Goal: Information Seeking & Learning: Learn about a topic

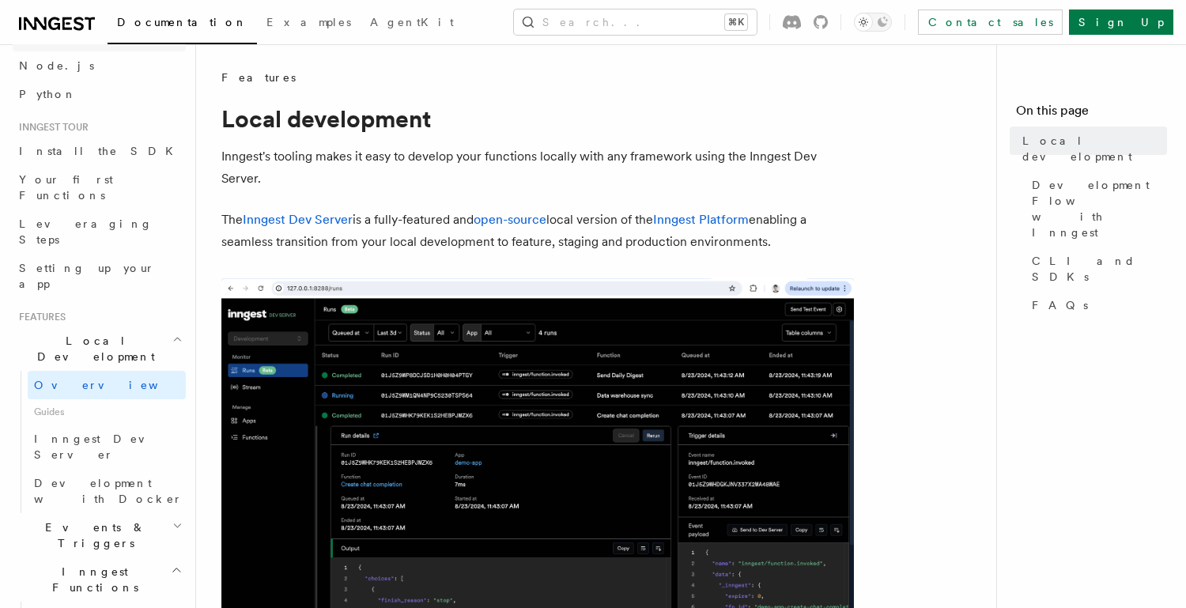
scroll to position [92, 0]
click at [103, 153] on link "Install the SDK" at bounding box center [99, 150] width 173 height 28
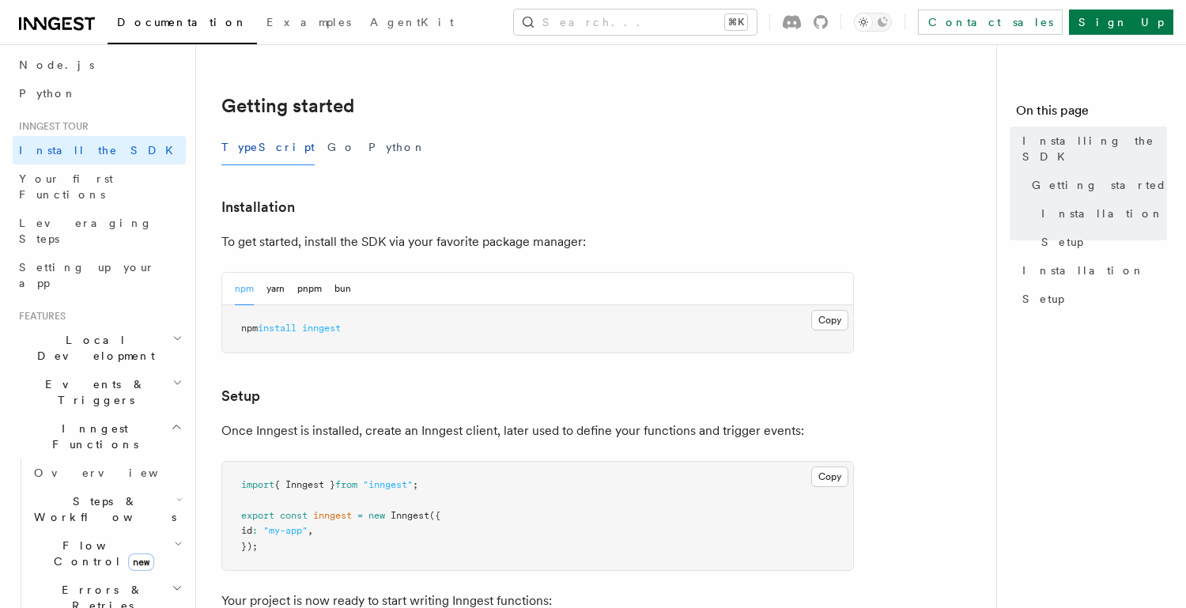
scroll to position [298, 0]
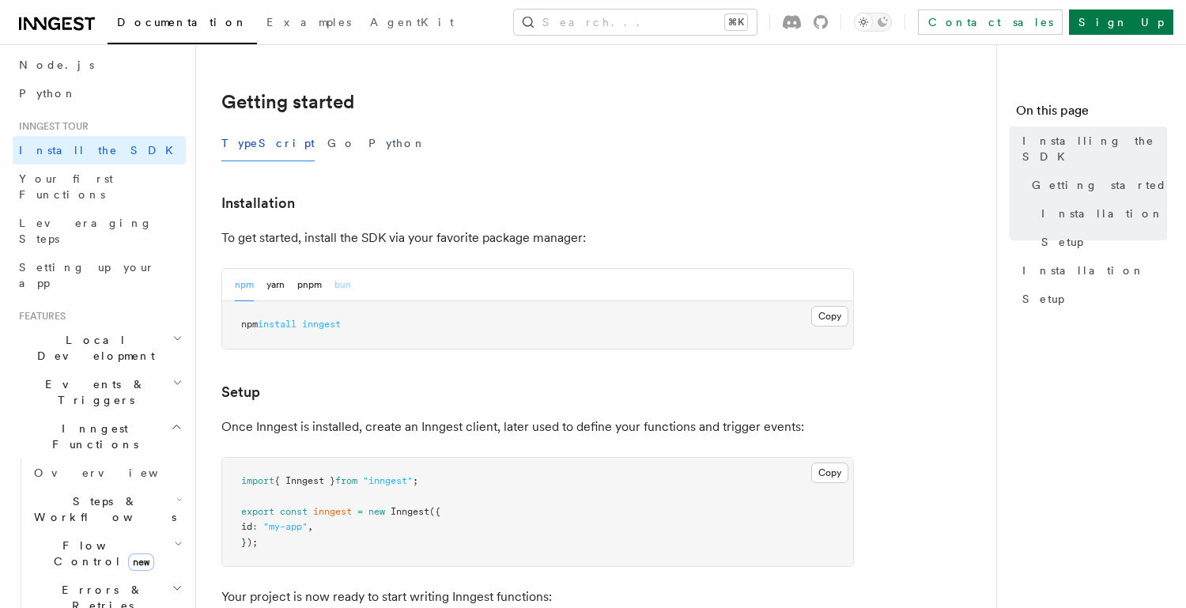
click at [348, 287] on button "bun" at bounding box center [342, 285] width 17 height 32
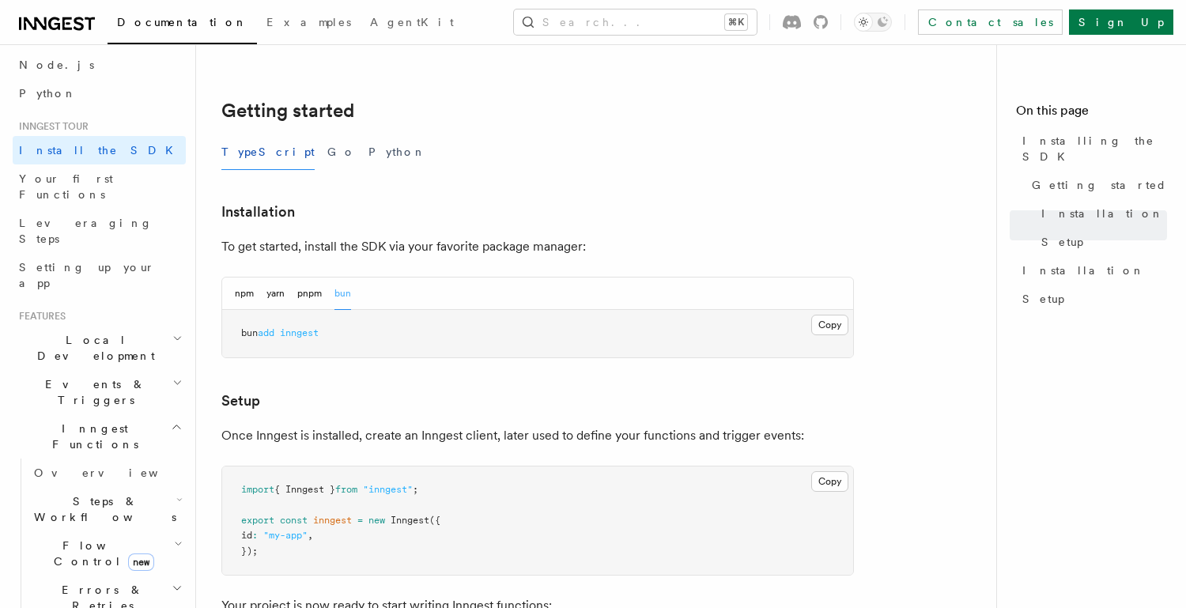
scroll to position [0, 0]
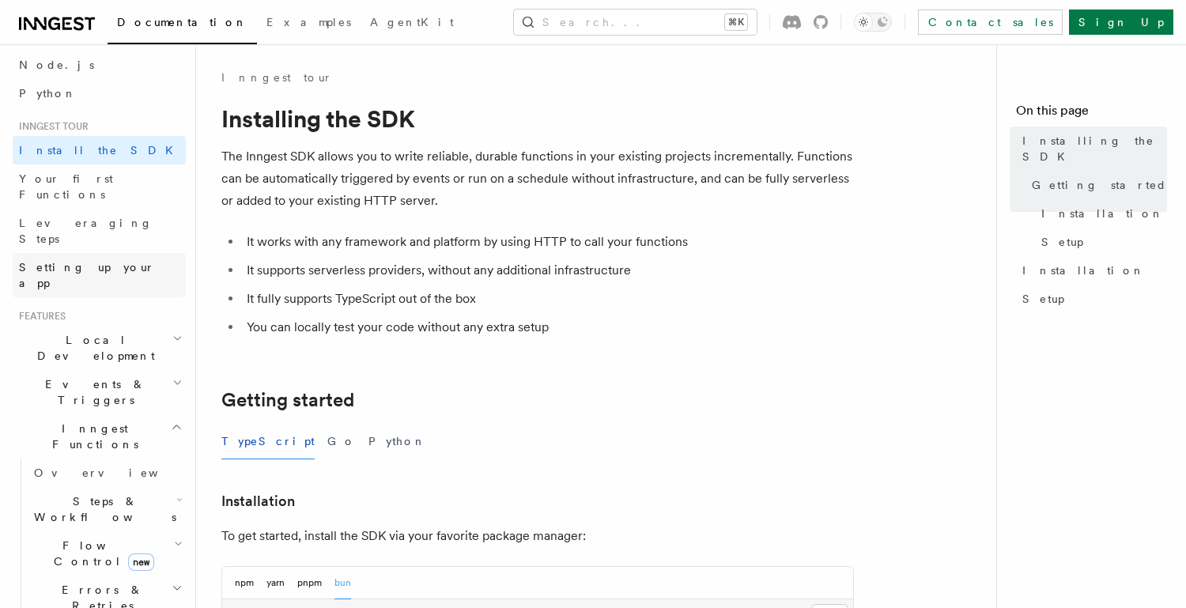
click at [83, 261] on span "Setting up your app" at bounding box center [87, 275] width 136 height 28
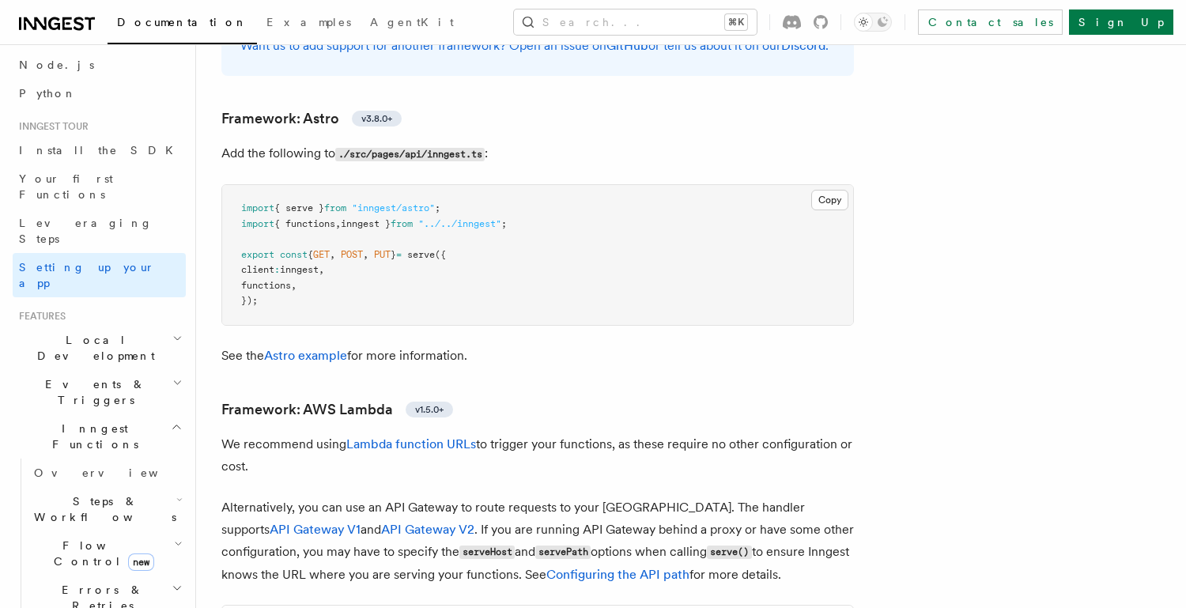
scroll to position [1330, 0]
click at [86, 157] on span "Install the SDK" at bounding box center [101, 150] width 164 height 16
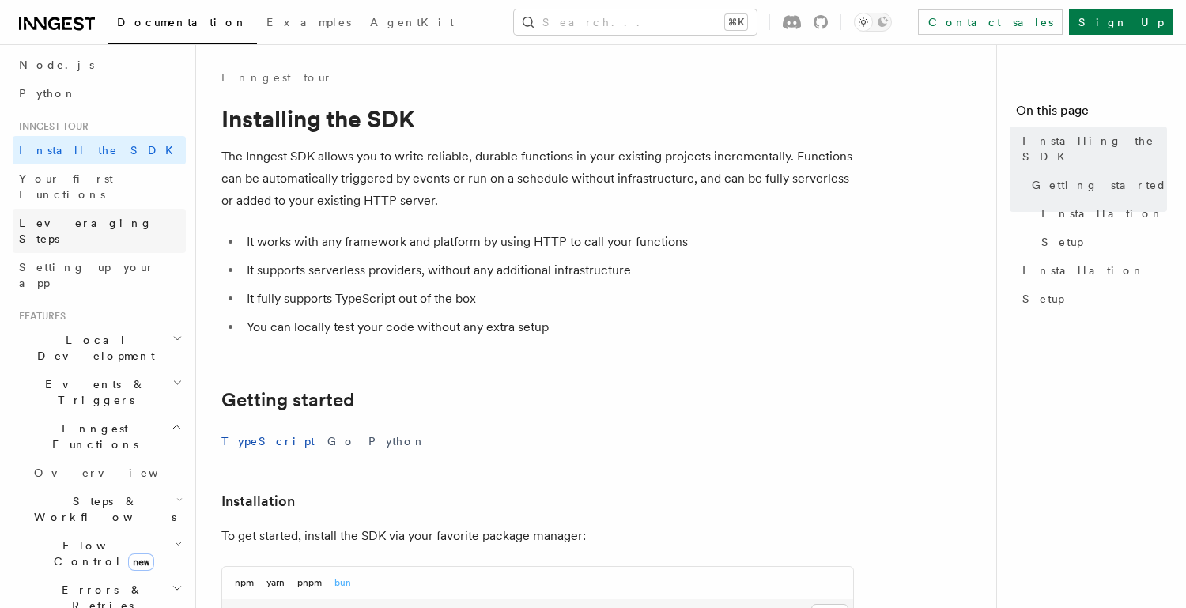
click at [85, 209] on link "Leveraging Steps" at bounding box center [99, 231] width 173 height 44
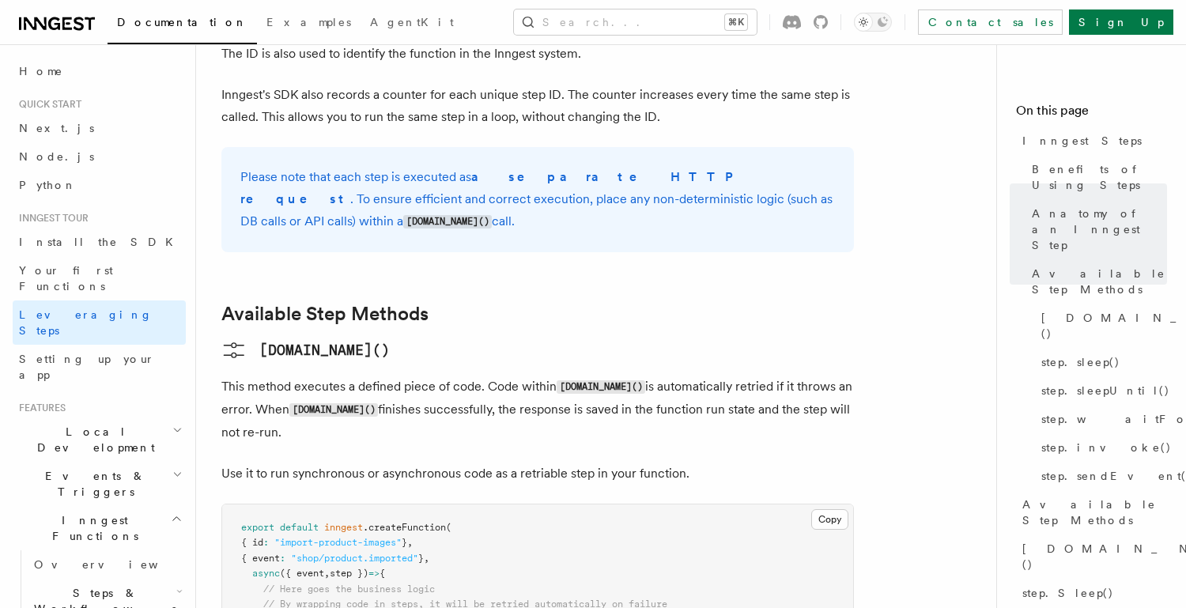
scroll to position [1126, 0]
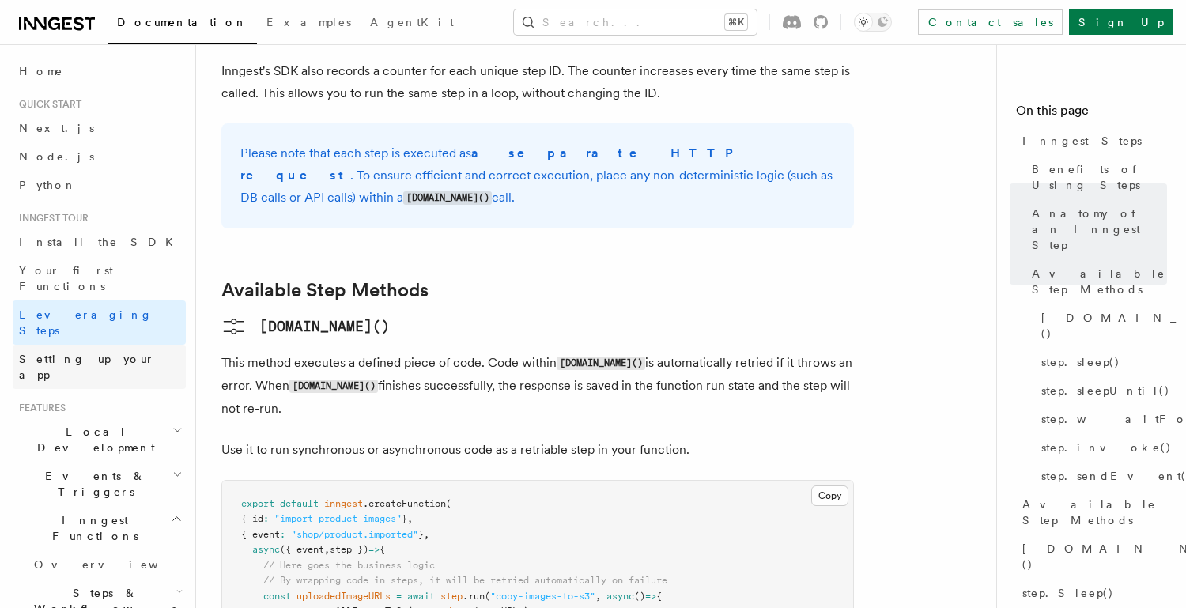
click at [85, 353] on span "Setting up your app" at bounding box center [87, 367] width 136 height 28
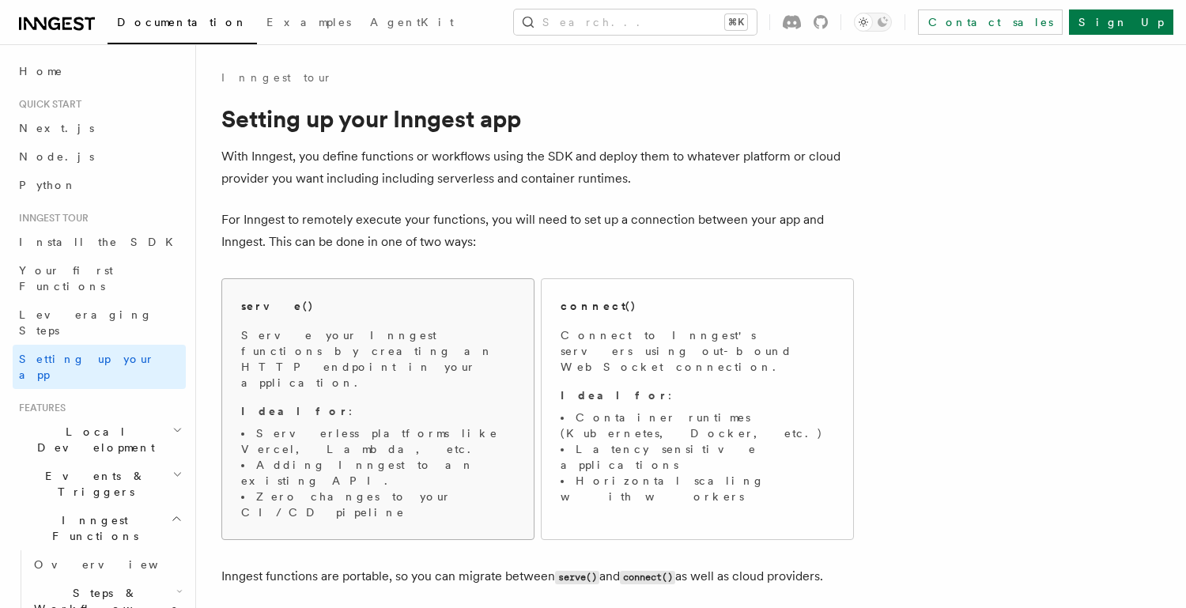
click at [466, 352] on p "Serve your Inngest functions by creating an HTTP endpoint in your application." at bounding box center [377, 358] width 273 height 63
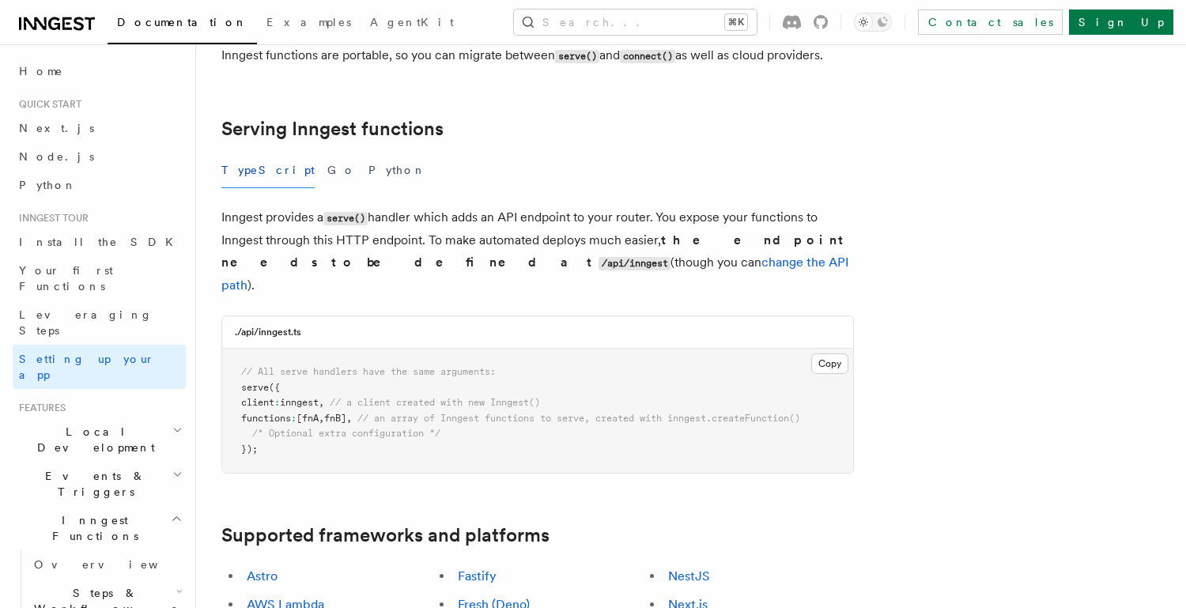
scroll to position [515, 0]
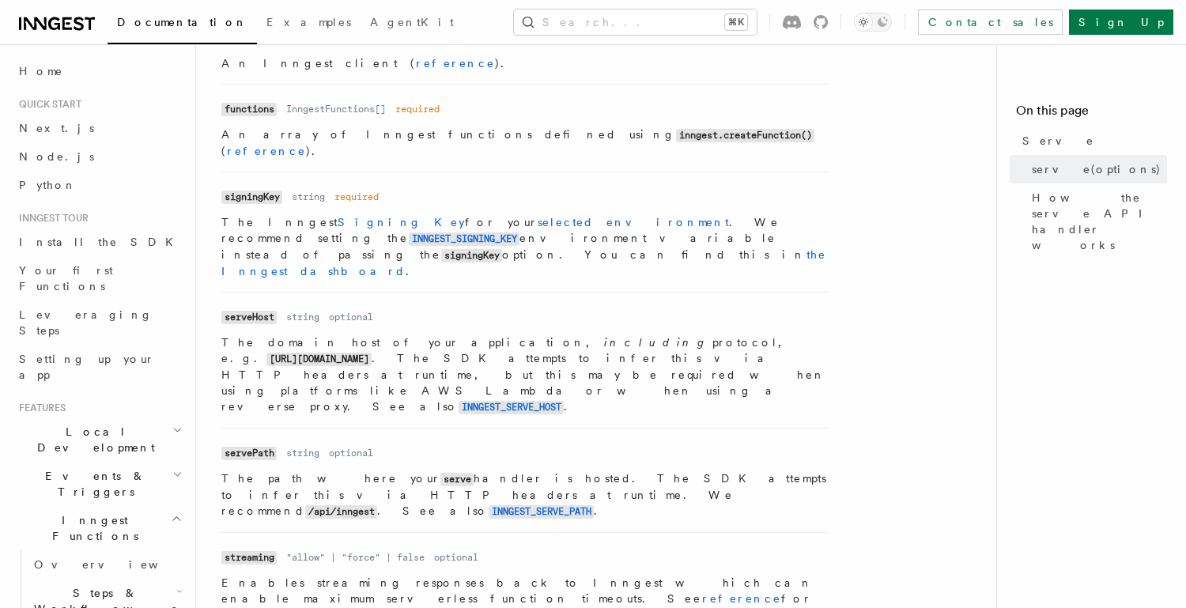
scroll to position [718, 0]
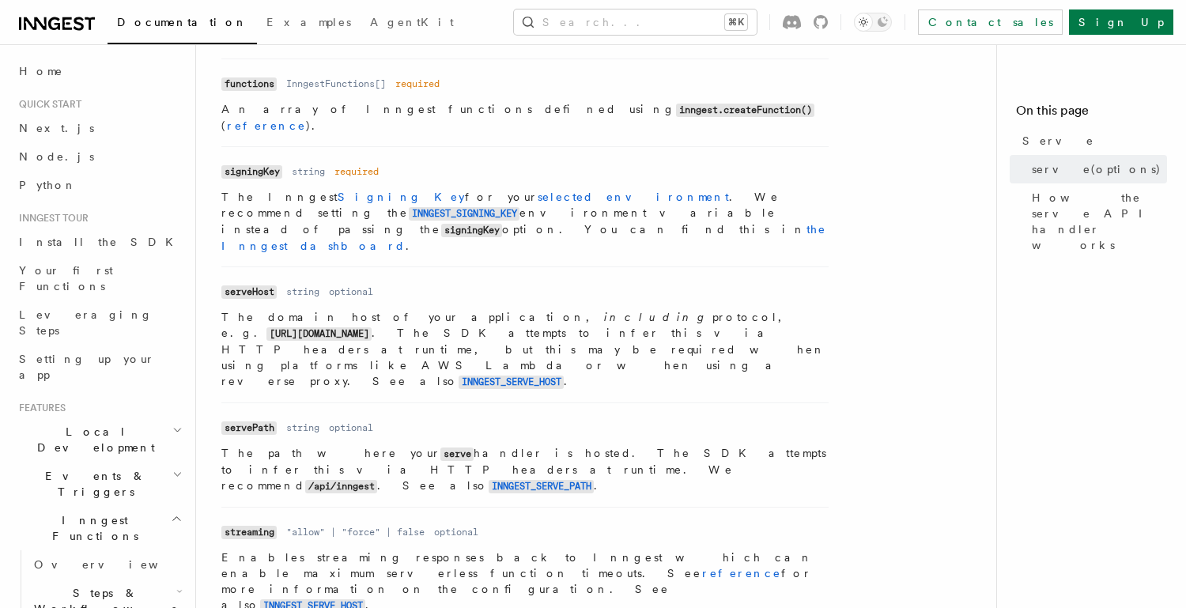
click at [629, 445] on p "The path where your serve handler is hosted. The SDK attempts to infer this via…" at bounding box center [524, 469] width 607 height 49
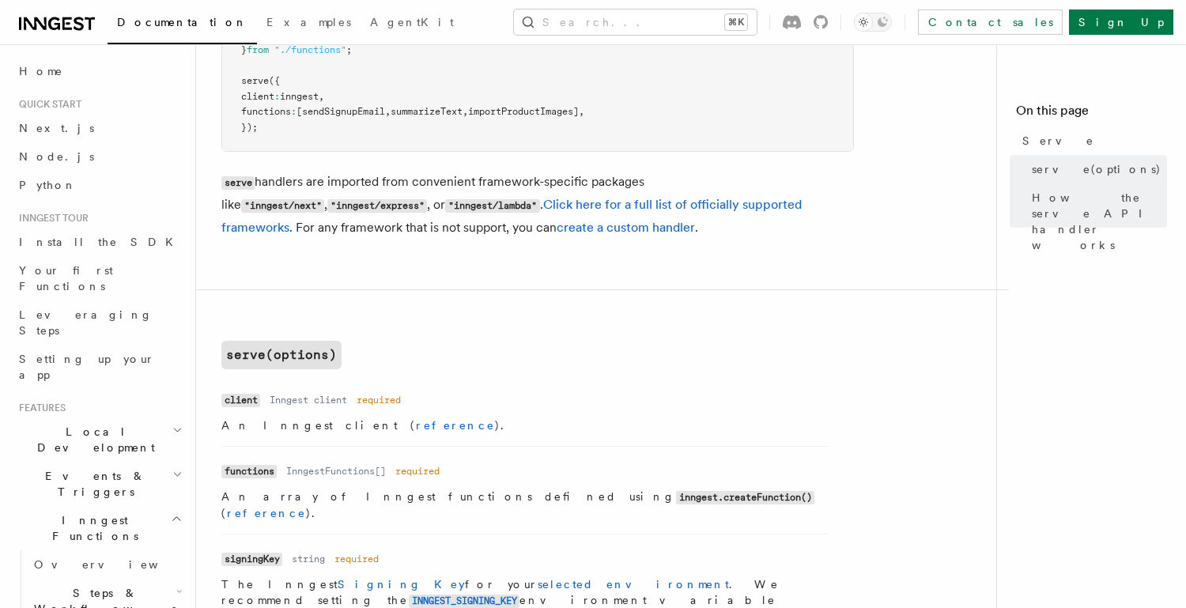
scroll to position [0, 0]
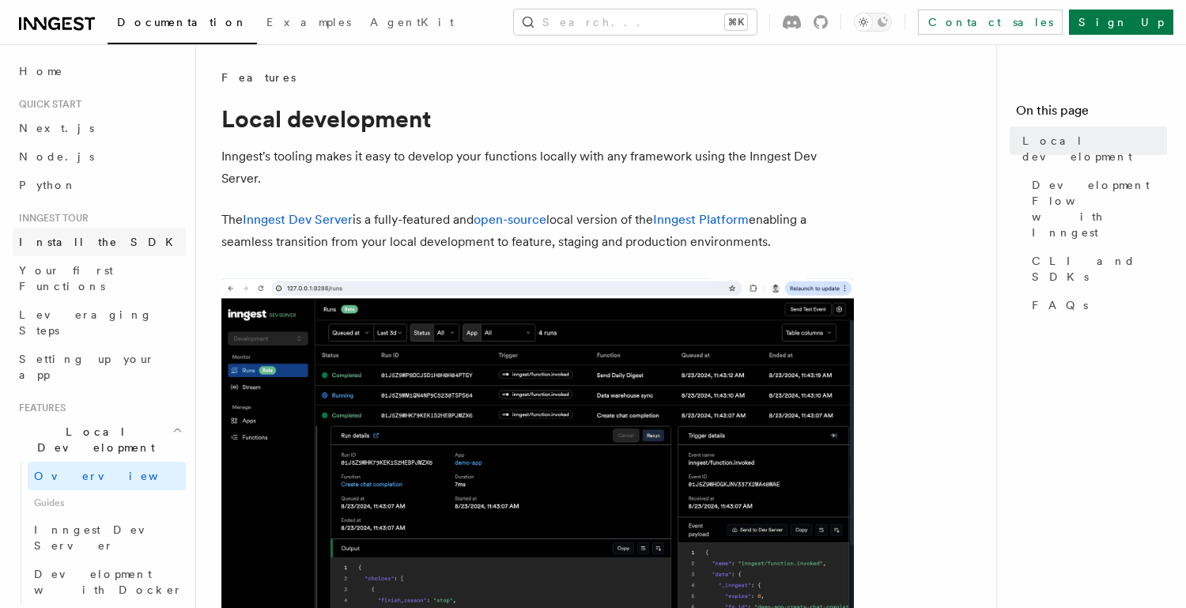
click at [89, 240] on span "Install the SDK" at bounding box center [101, 242] width 164 height 13
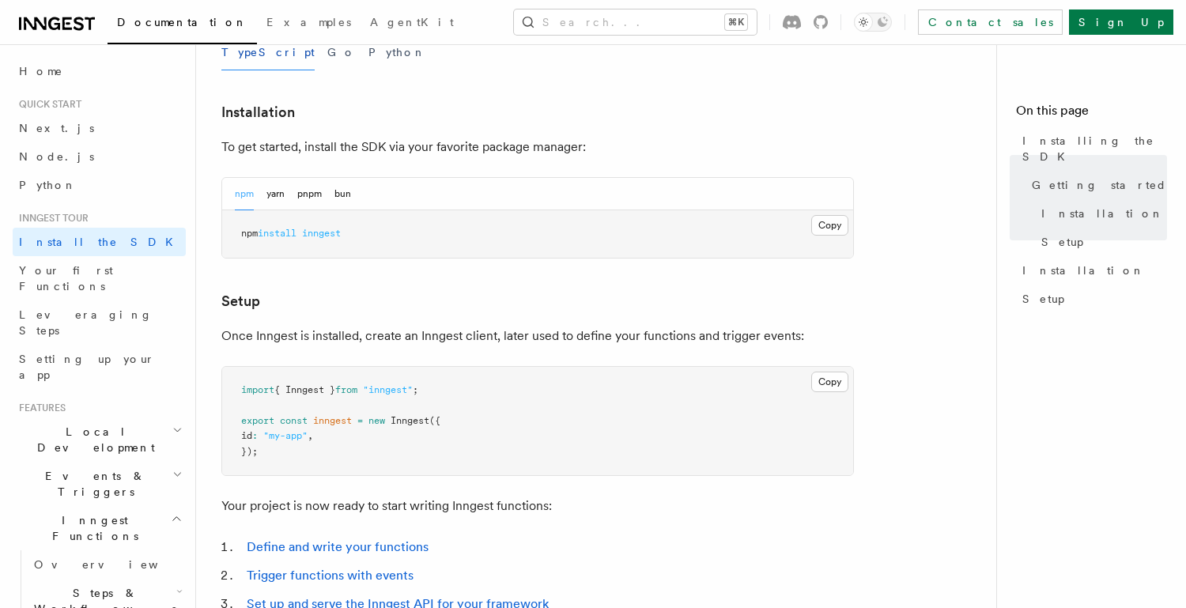
scroll to position [404, 0]
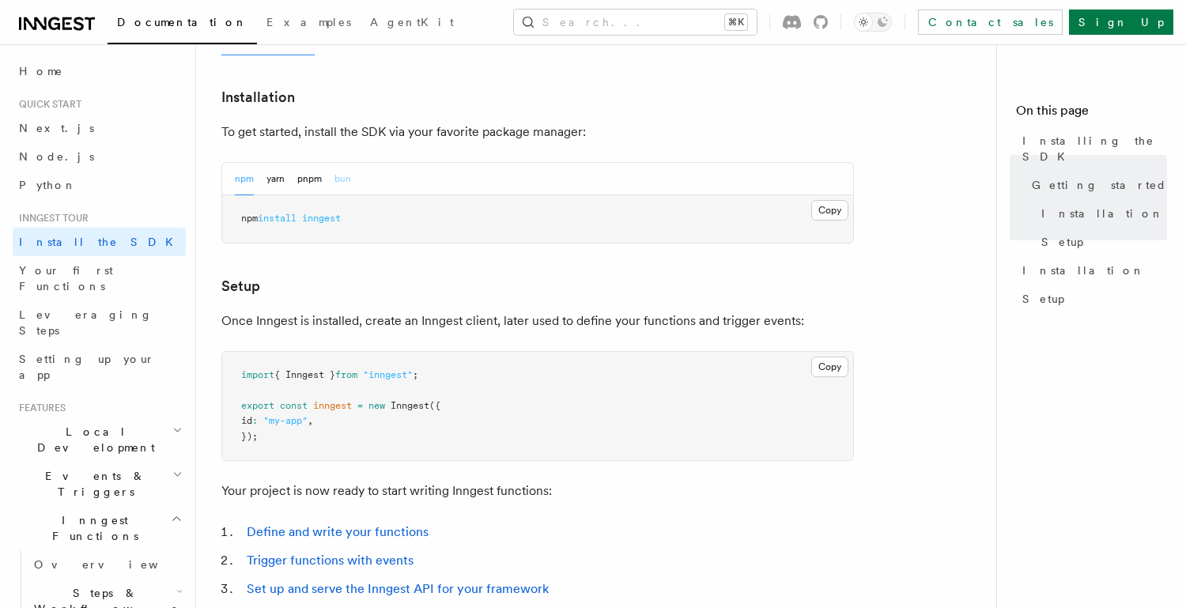
click at [346, 177] on button "bun" at bounding box center [342, 179] width 17 height 32
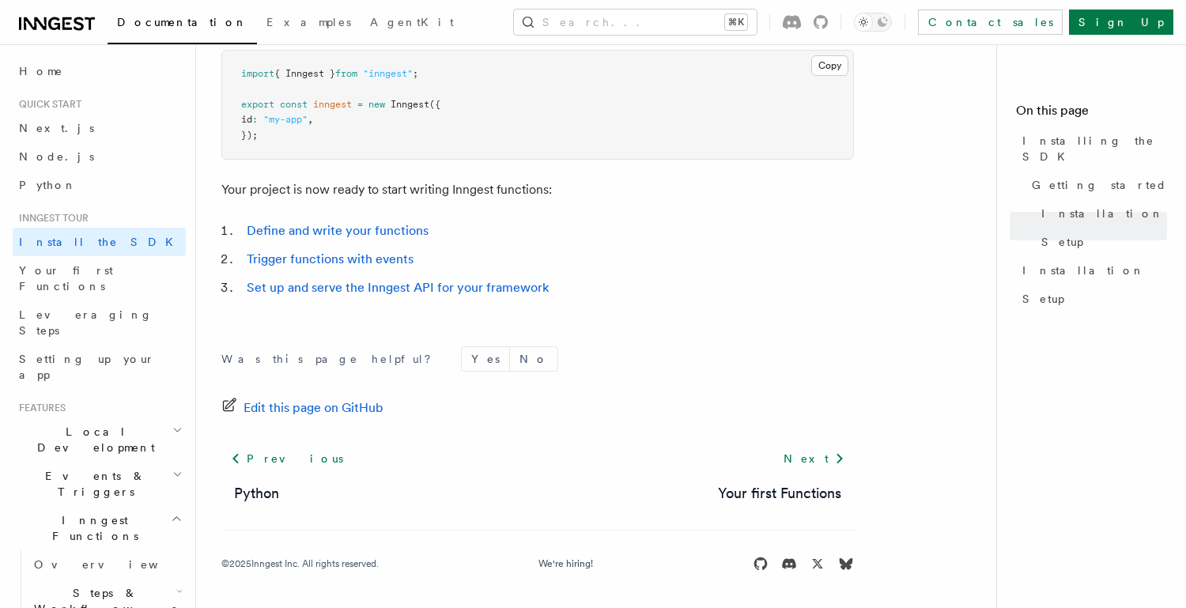
scroll to position [707, 0]
click at [290, 231] on link "Define and write your functions" at bounding box center [338, 228] width 182 height 15
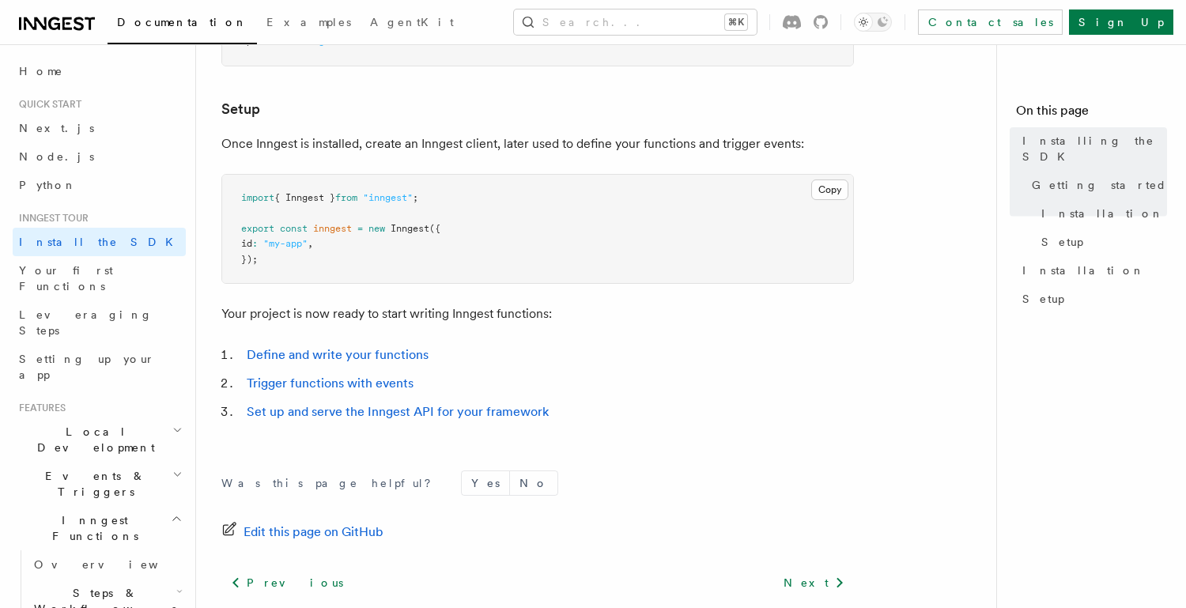
scroll to position [707, 0]
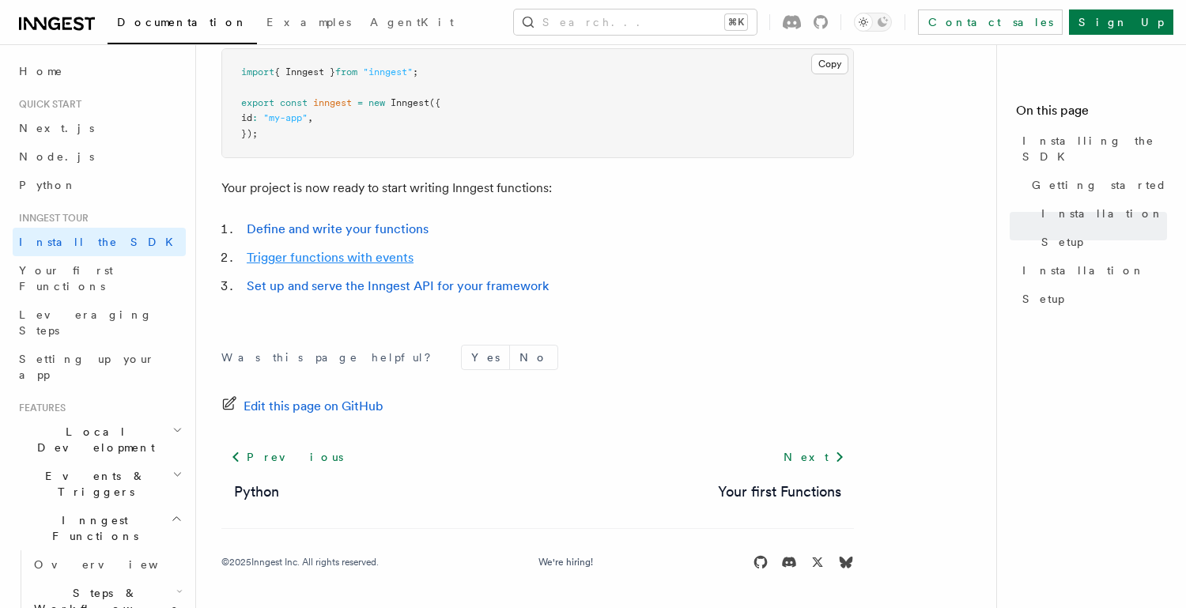
click at [353, 260] on link "Trigger functions with events" at bounding box center [330, 257] width 167 height 15
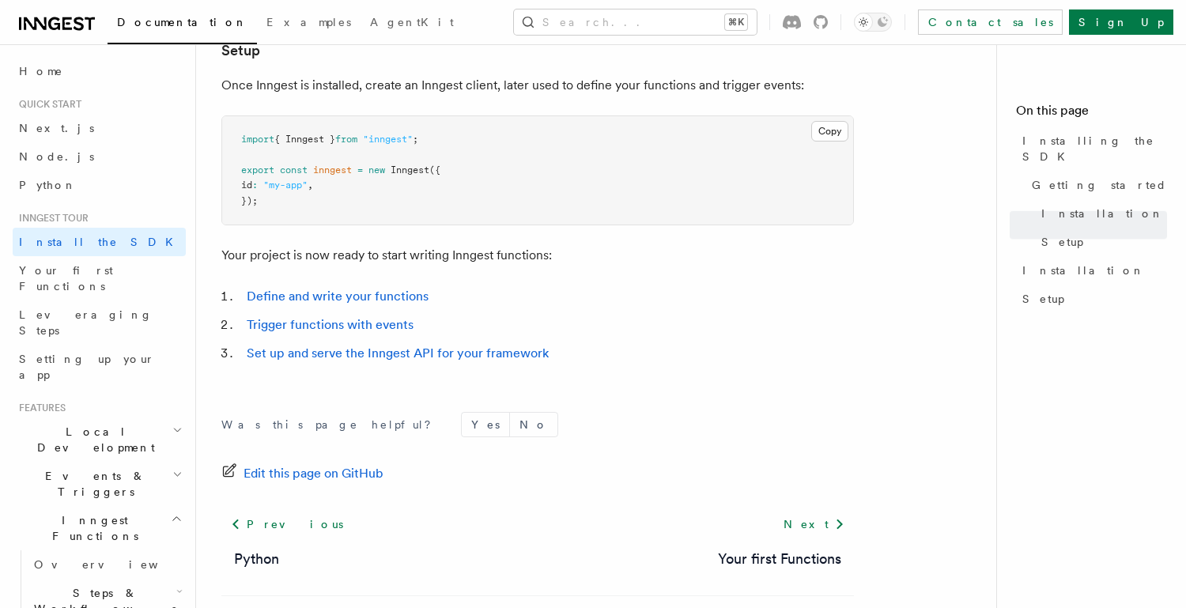
scroll to position [633, 0]
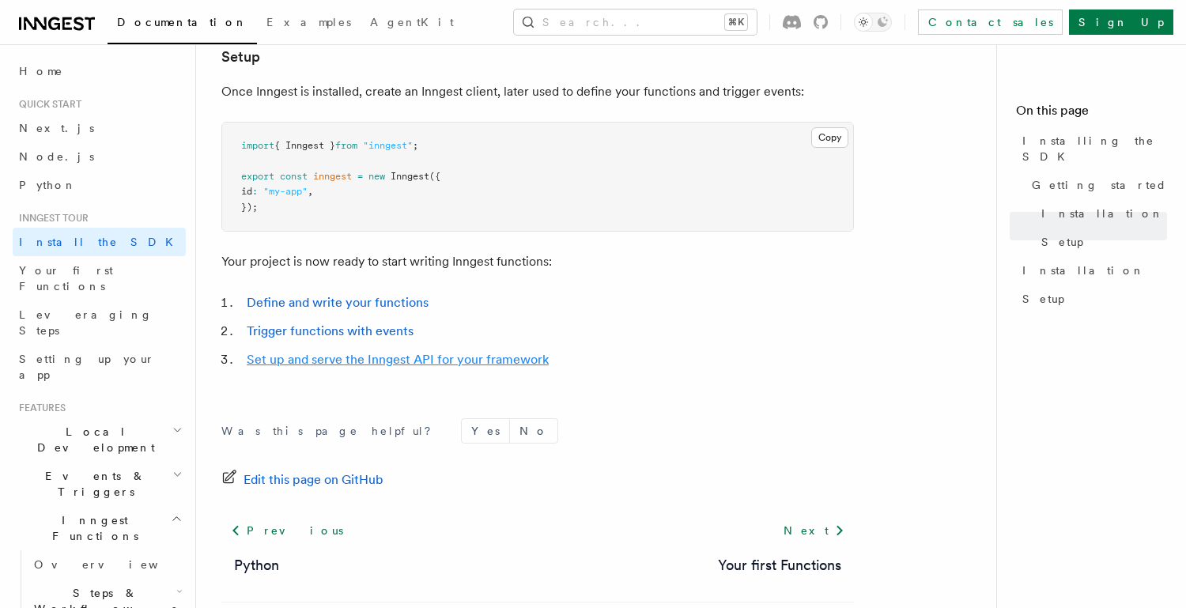
click at [347, 364] on link "Set up and serve the Inngest API for your framework" at bounding box center [398, 359] width 302 height 15
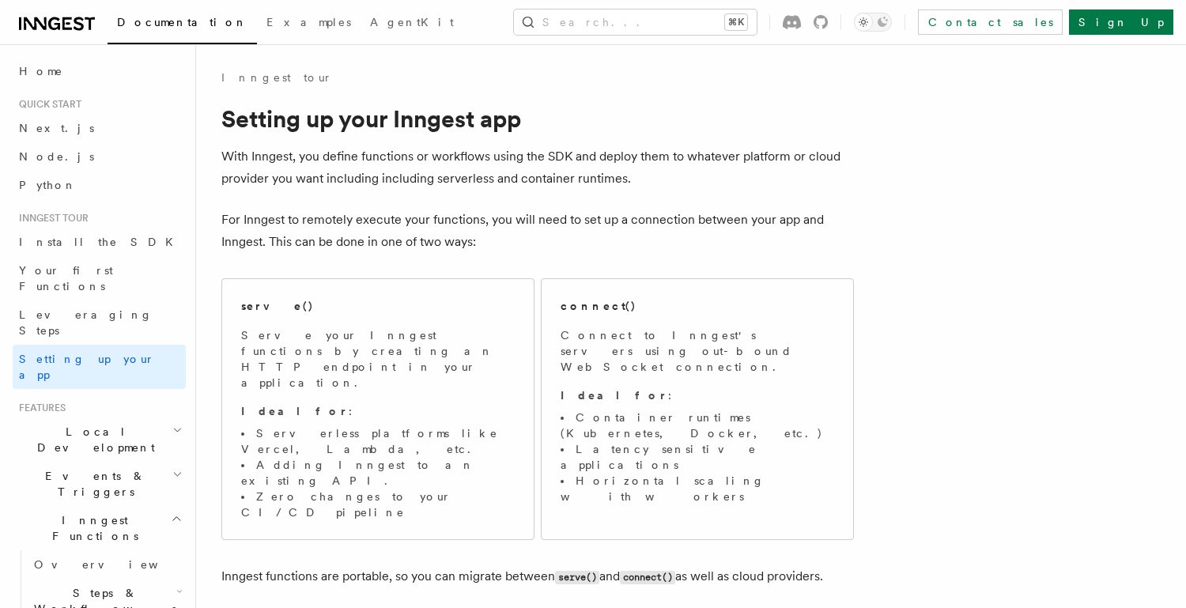
scroll to position [633, 0]
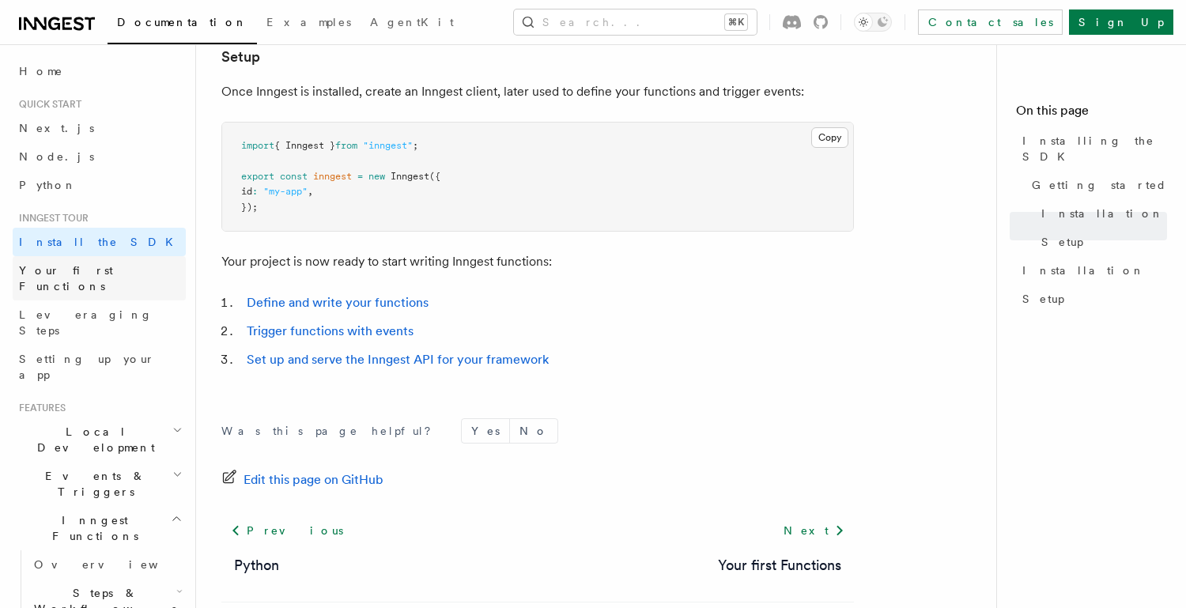
click at [151, 272] on link "Your first Functions" at bounding box center [99, 278] width 173 height 44
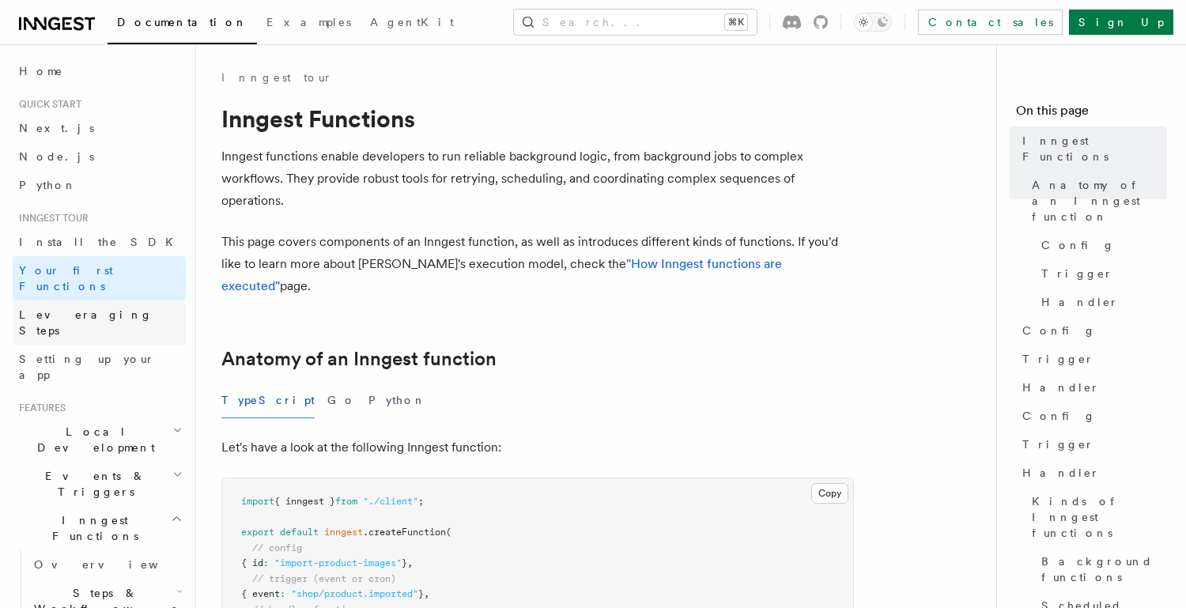
click at [90, 308] on span "Leveraging Steps" at bounding box center [86, 322] width 134 height 28
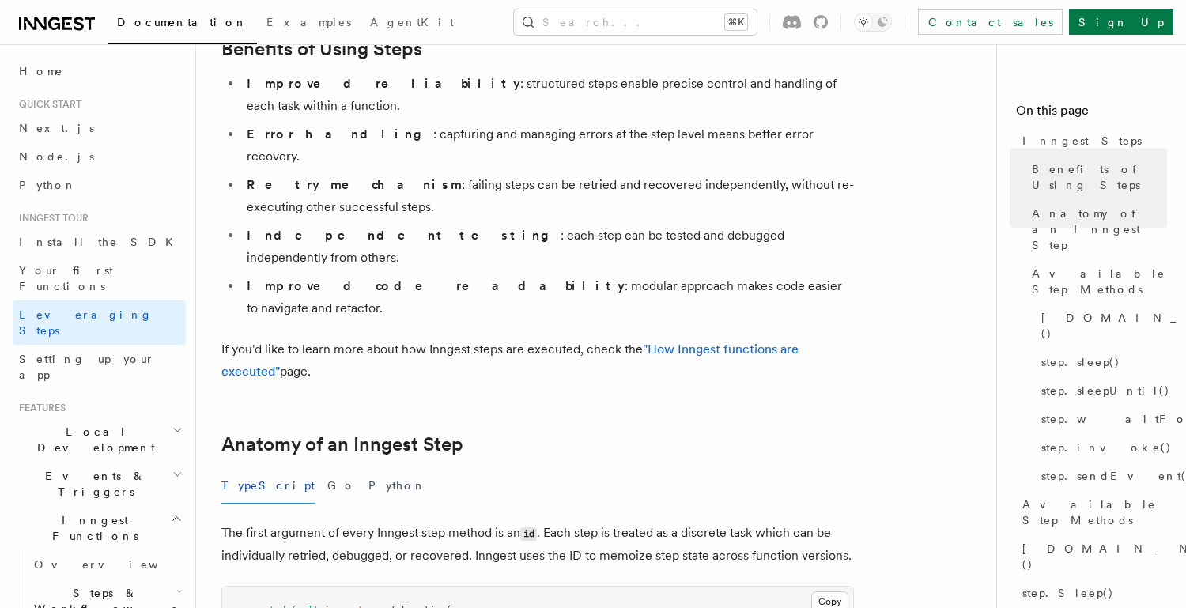
scroll to position [310, 0]
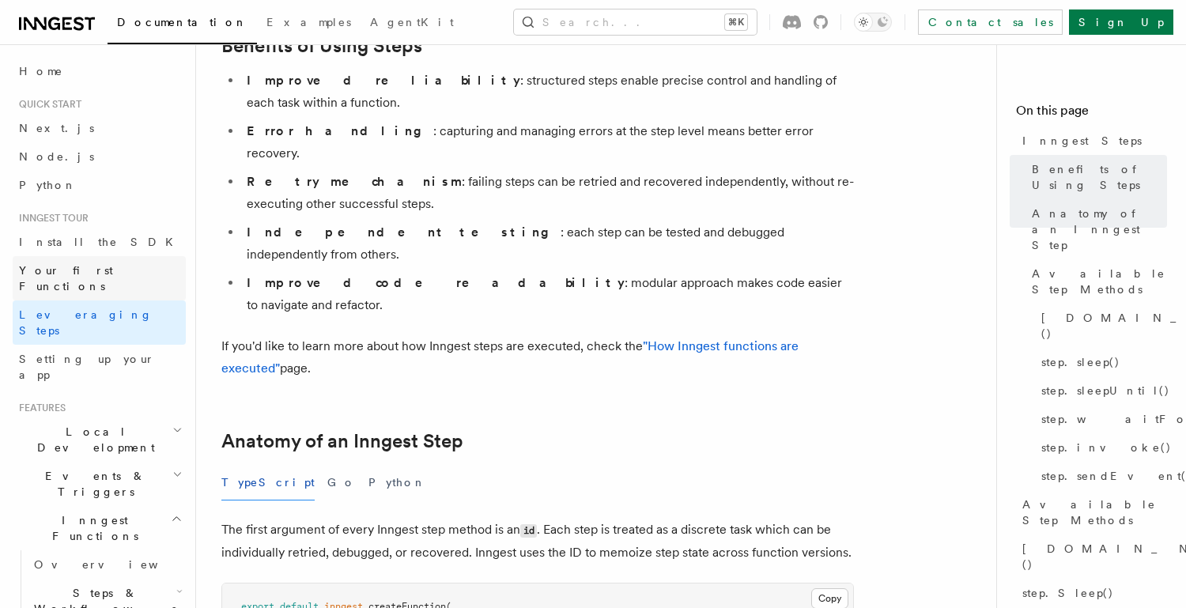
click at [109, 266] on span "Your first Functions" at bounding box center [66, 278] width 94 height 28
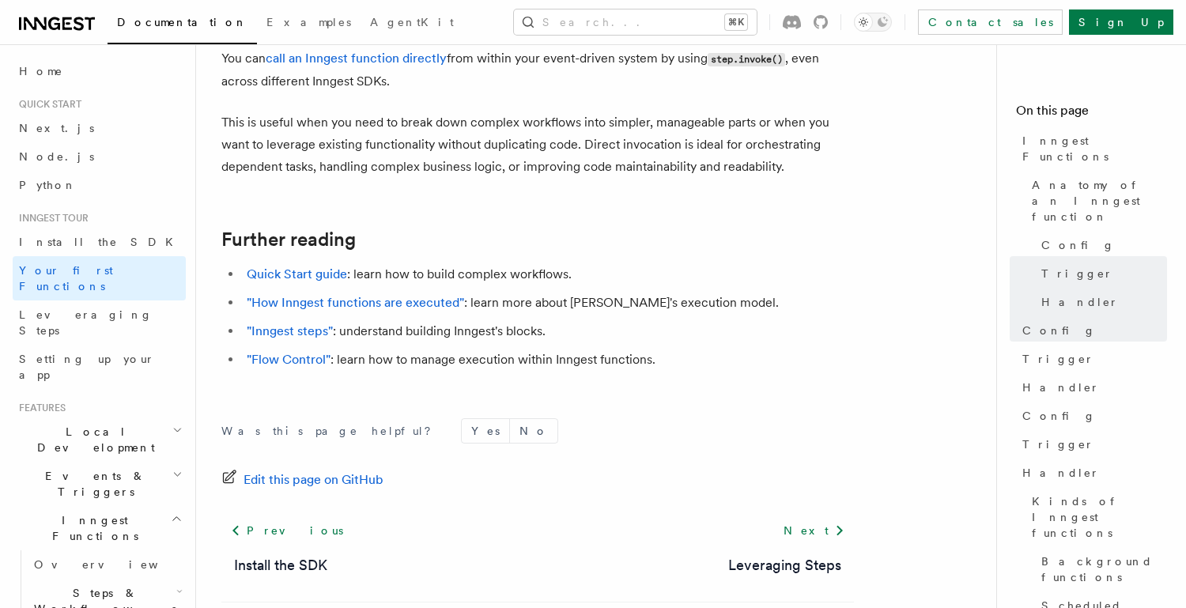
scroll to position [3271, 0]
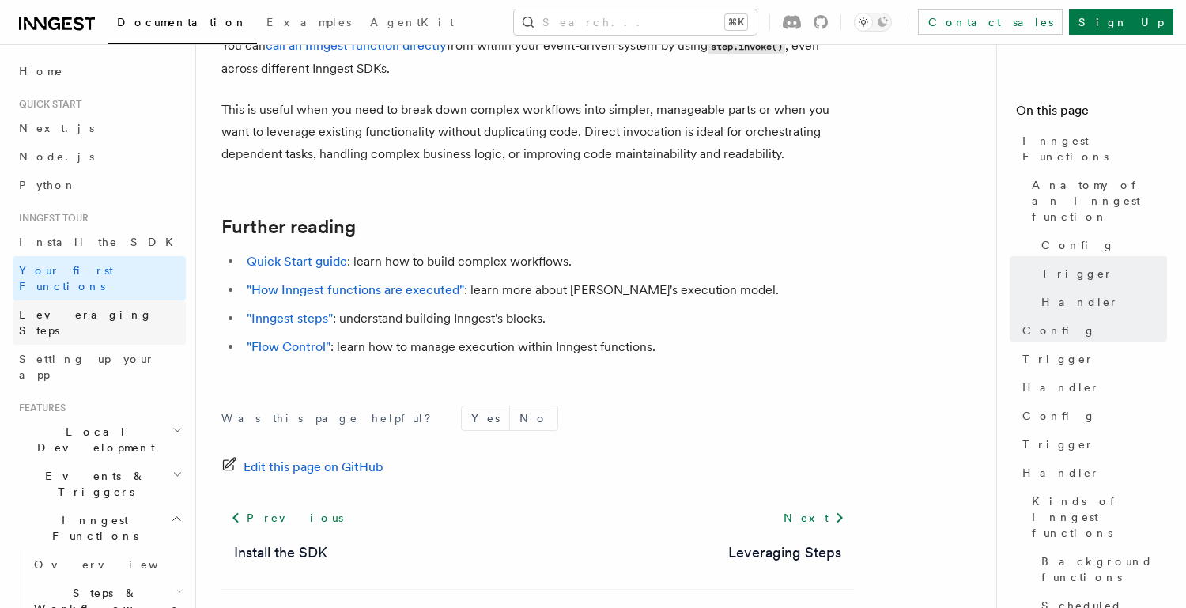
click at [137, 302] on link "Leveraging Steps" at bounding box center [99, 322] width 173 height 44
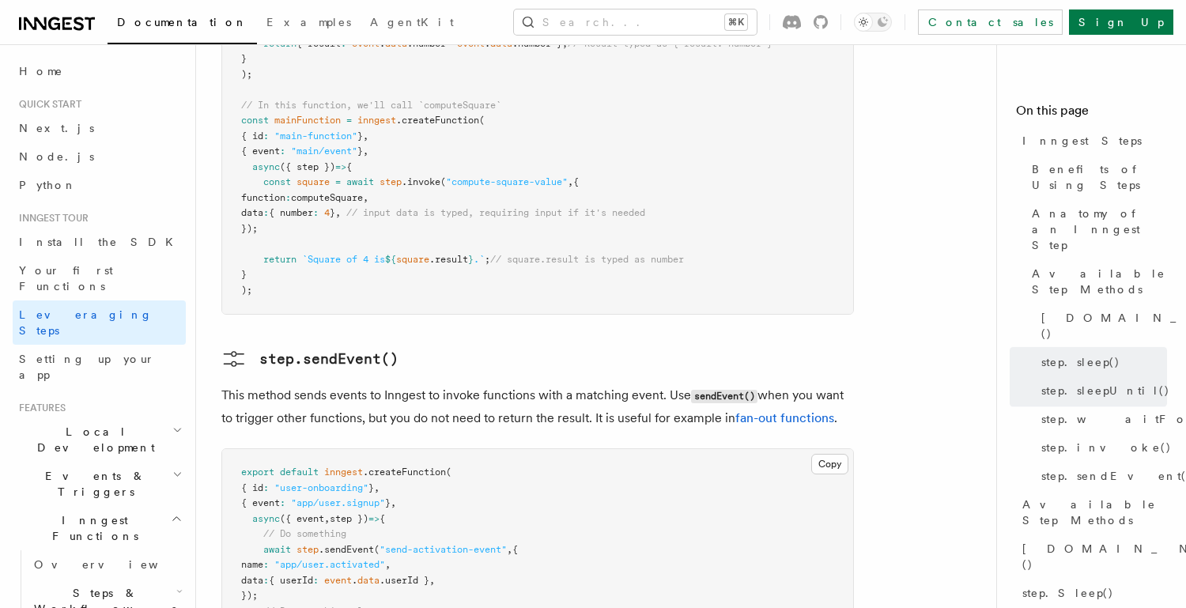
scroll to position [3566, 0]
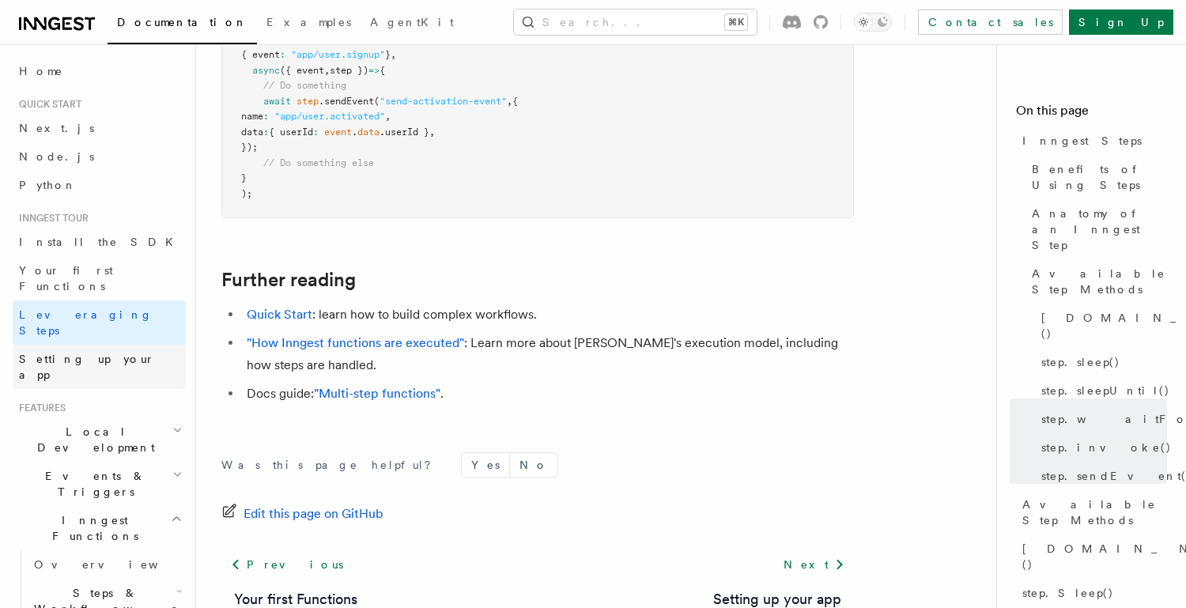
click at [119, 345] on link "Setting up your app" at bounding box center [99, 367] width 173 height 44
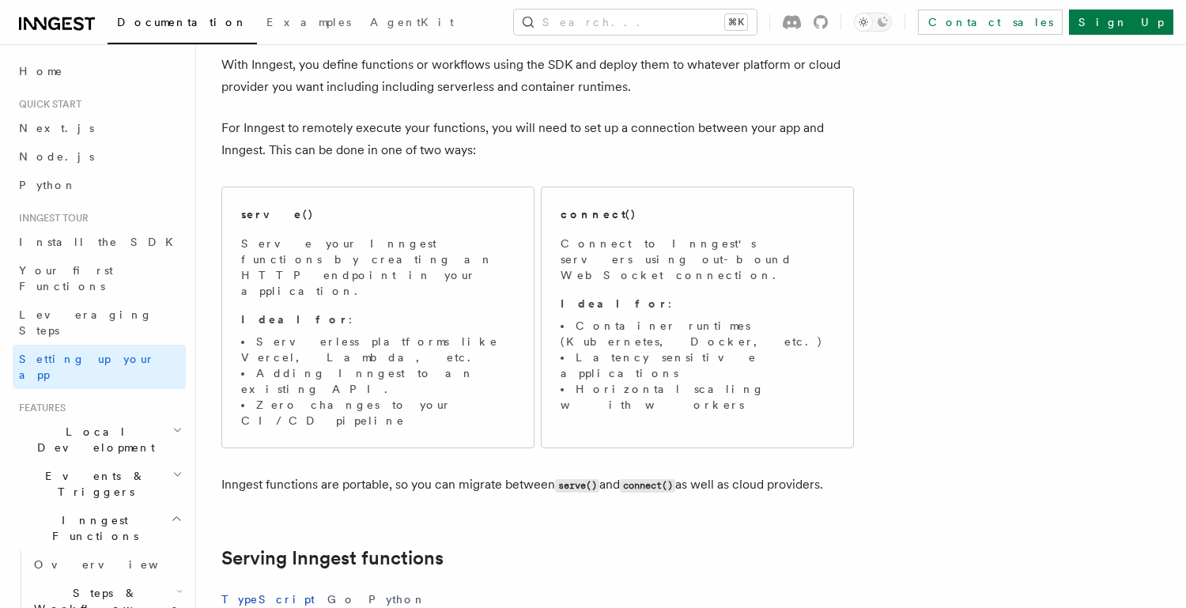
scroll to position [95, 0]
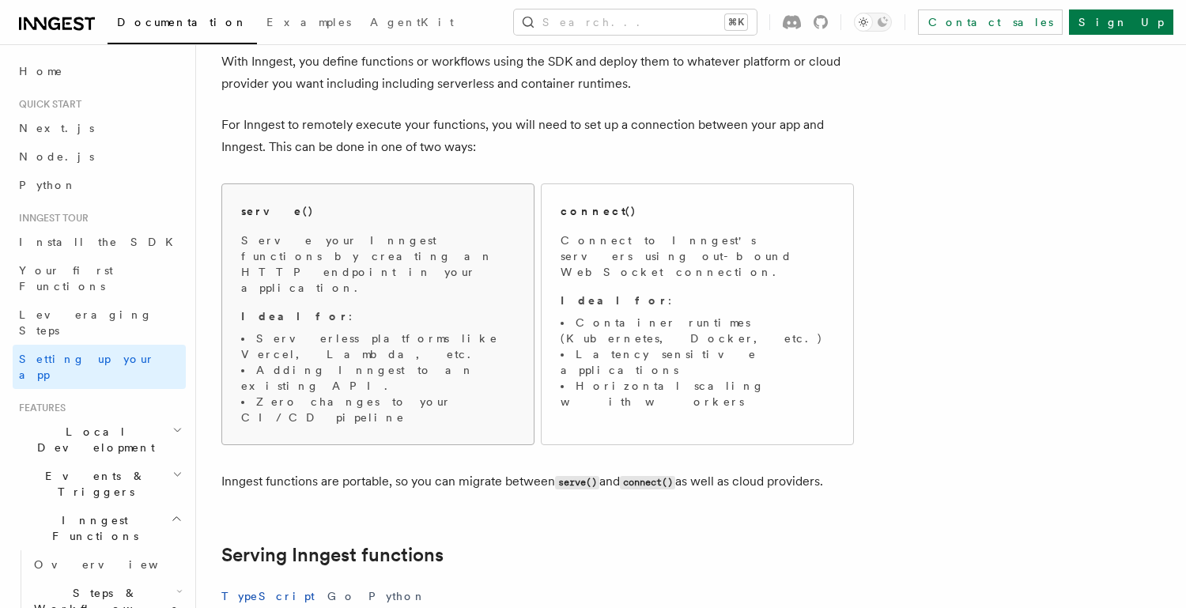
click at [369, 308] on p "Ideal for :" at bounding box center [377, 316] width 273 height 16
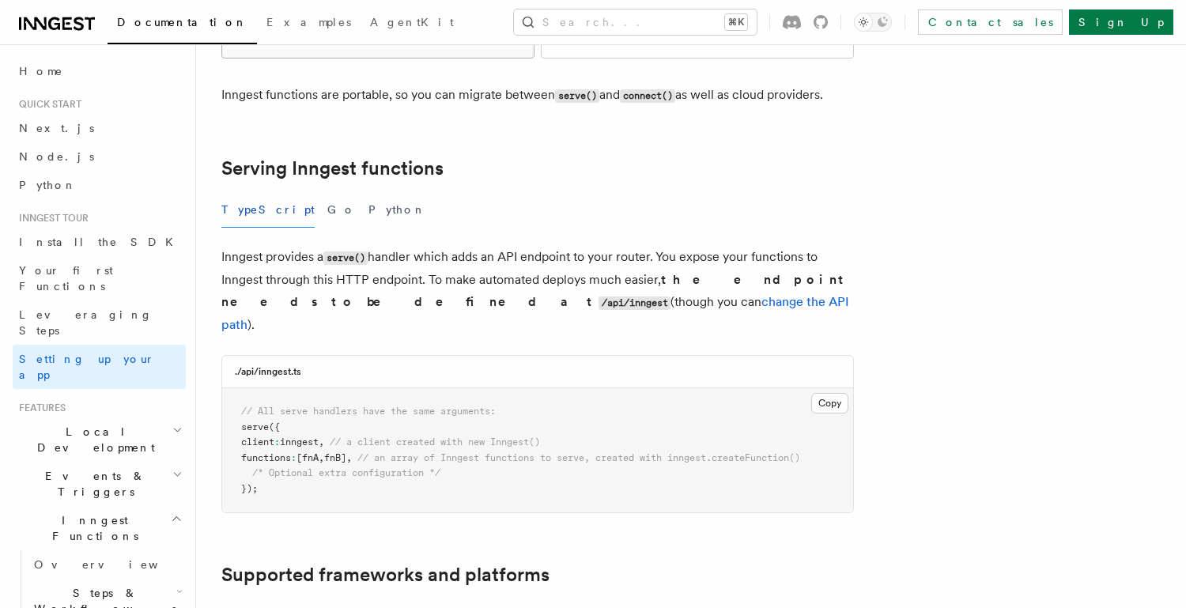
scroll to position [484, 0]
click at [824, 390] on button "Copy Copied" at bounding box center [829, 400] width 37 height 21
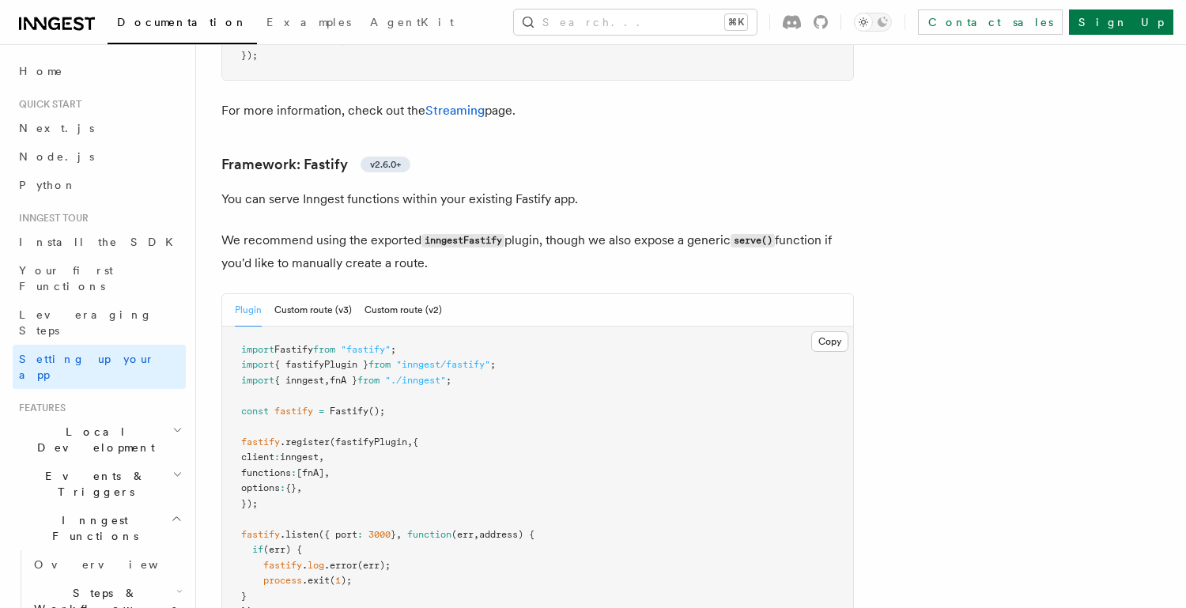
scroll to position [4869, 0]
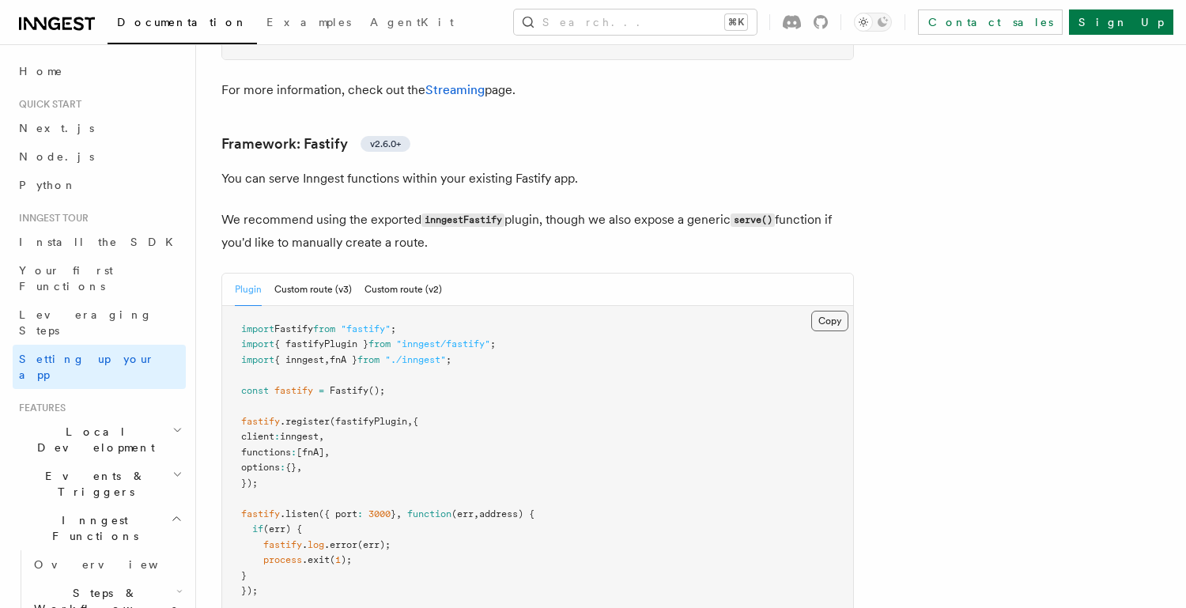
click at [835, 311] on button "Copy Copied" at bounding box center [829, 321] width 37 height 21
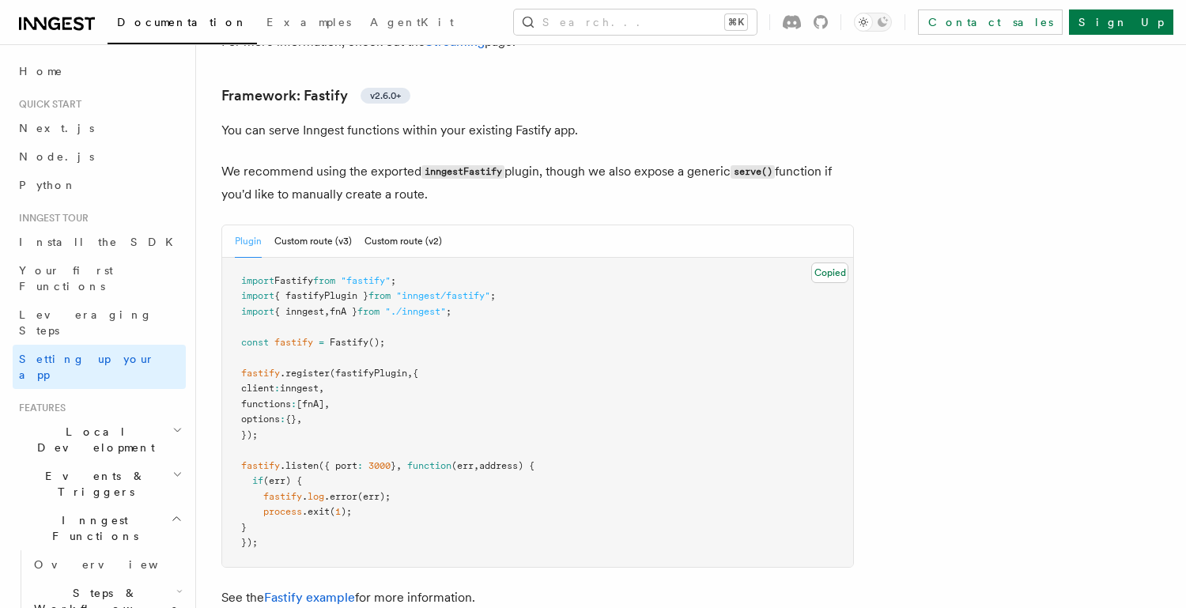
scroll to position [4923, 0]
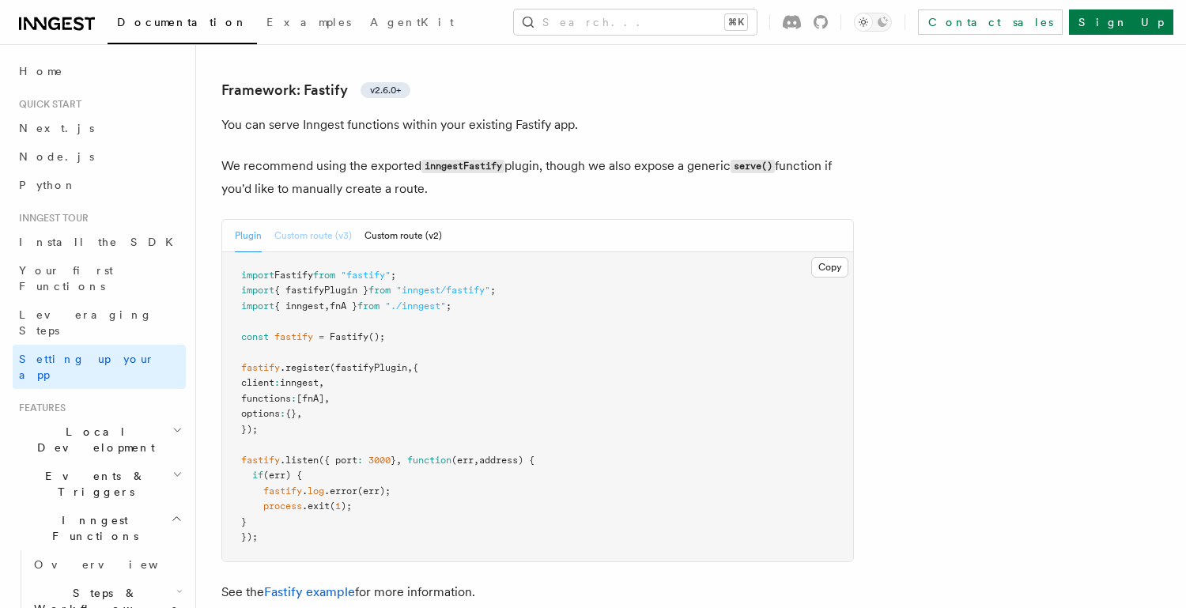
click at [310, 220] on button "Custom route (v3)" at bounding box center [312, 236] width 77 height 32
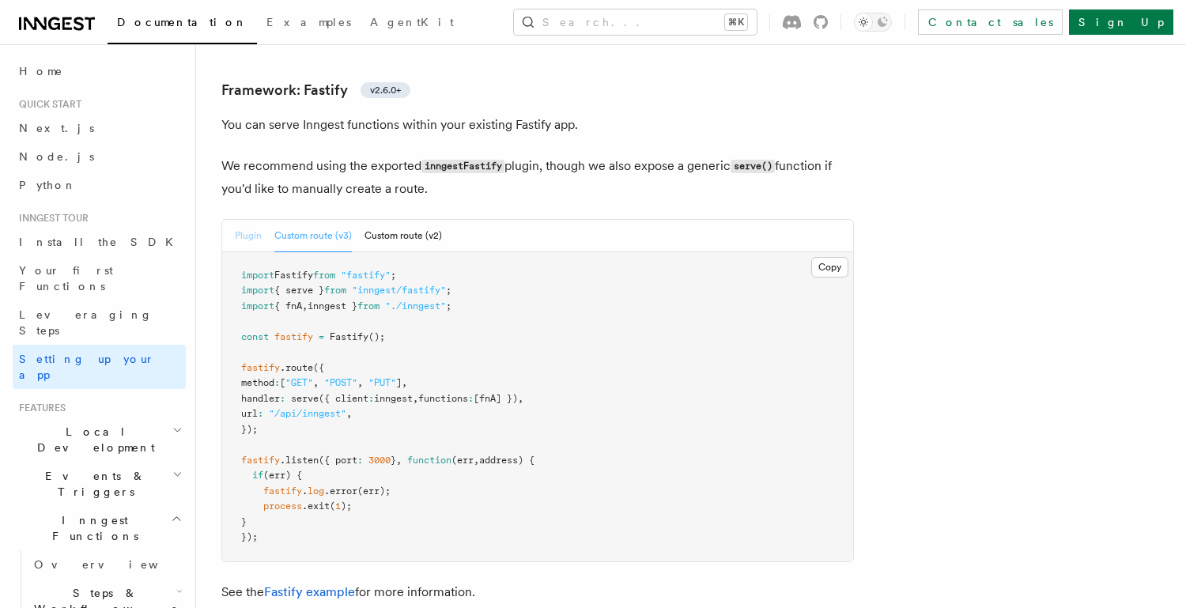
click at [246, 220] on button "Plugin" at bounding box center [248, 236] width 27 height 32
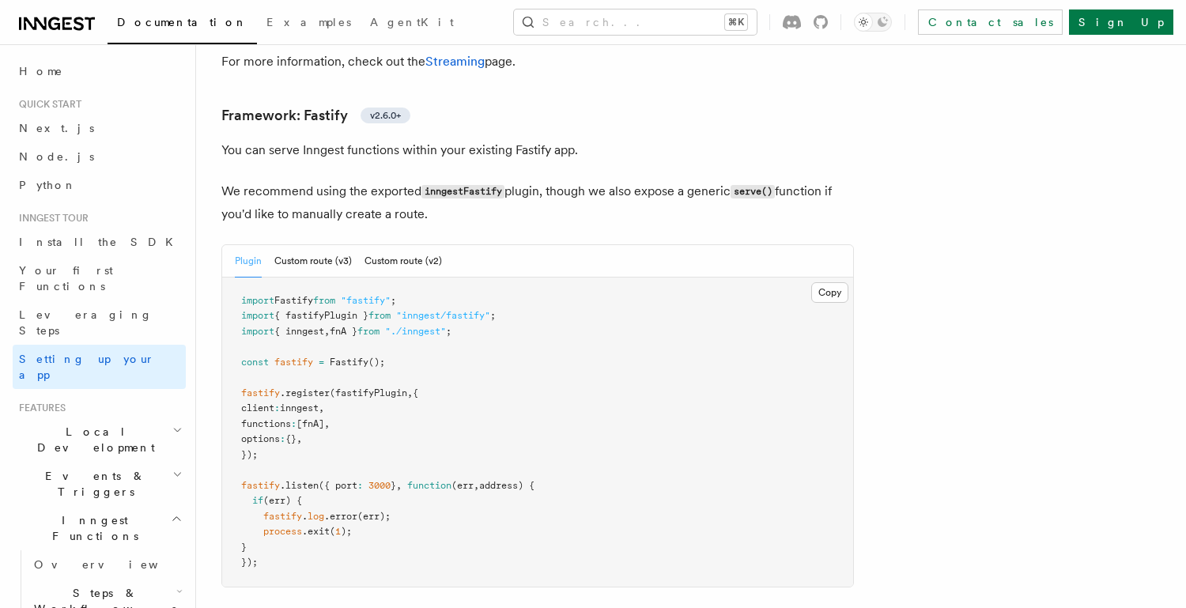
scroll to position [4886, 0]
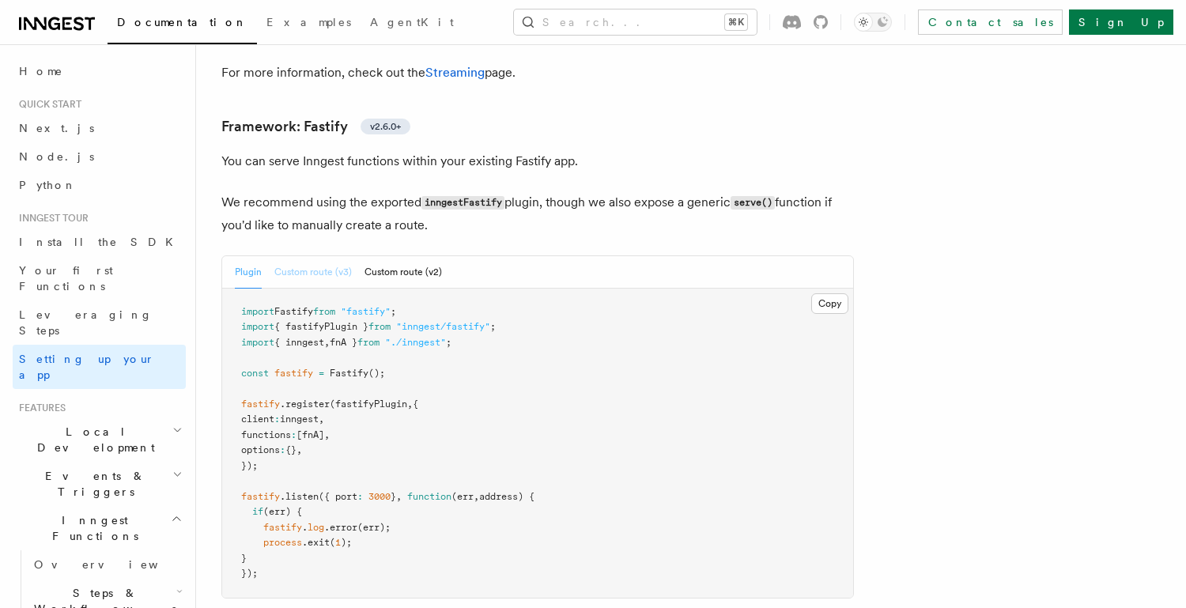
click at [313, 256] on button "Custom route (v3)" at bounding box center [312, 272] width 77 height 32
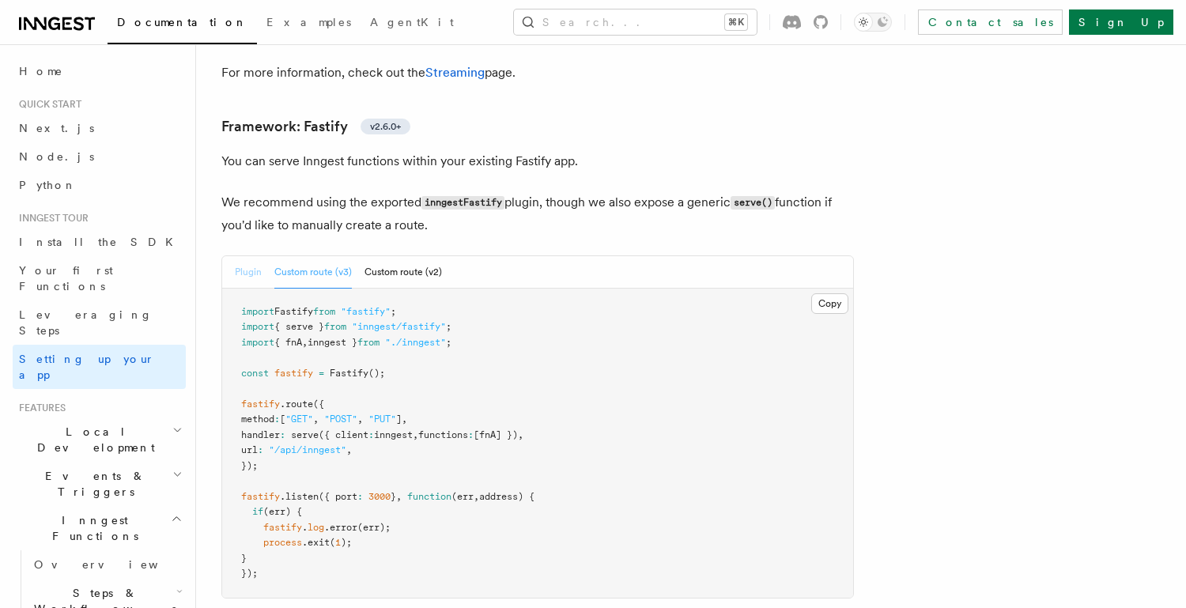
click at [240, 256] on button "Plugin" at bounding box center [248, 272] width 27 height 32
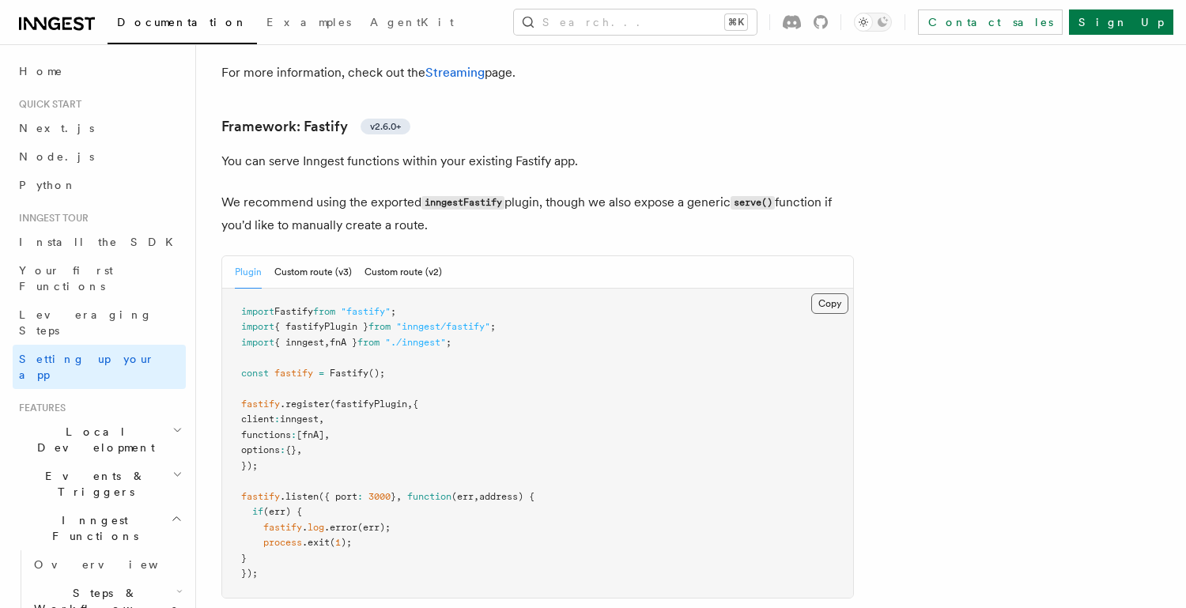
click at [826, 293] on button "Copy Copied" at bounding box center [829, 303] width 37 height 21
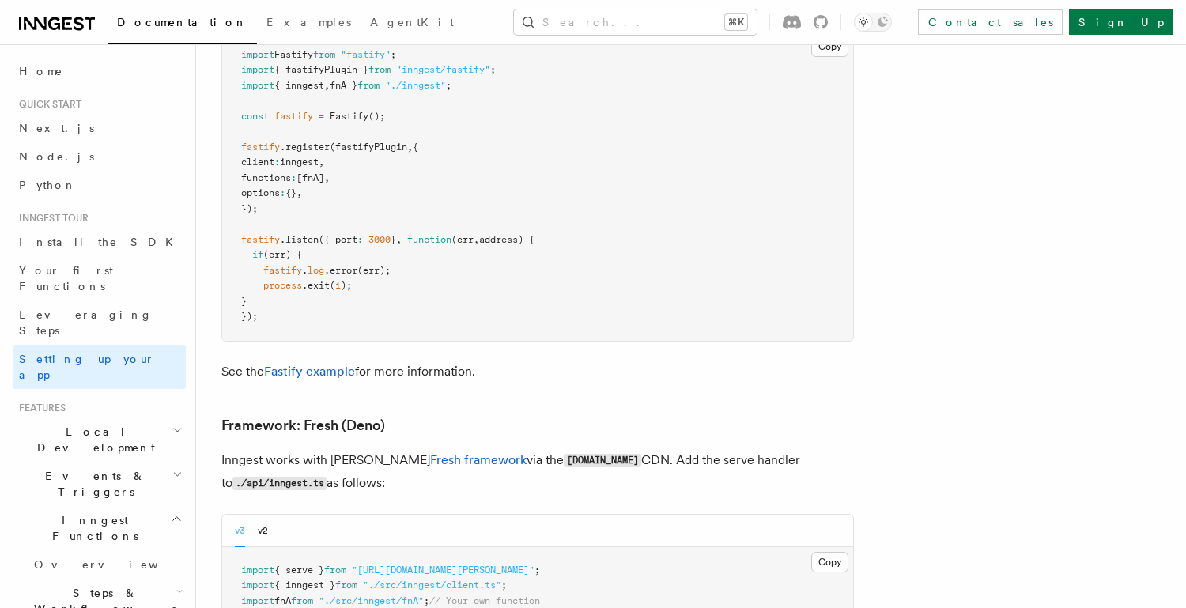
scroll to position [5150, 0]
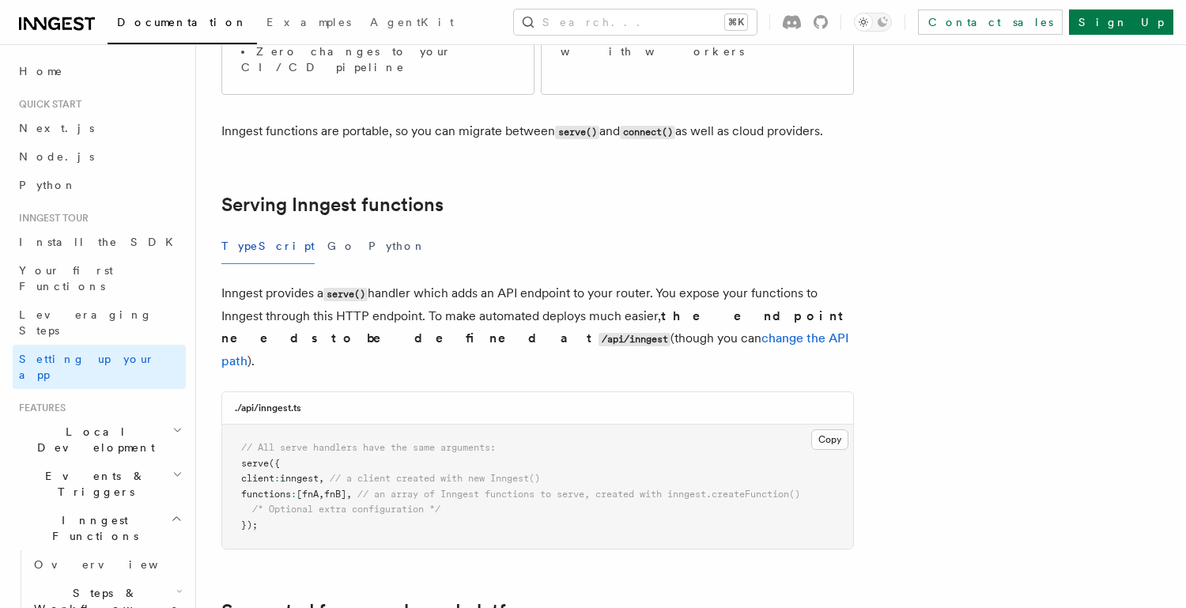
scroll to position [484, 0]
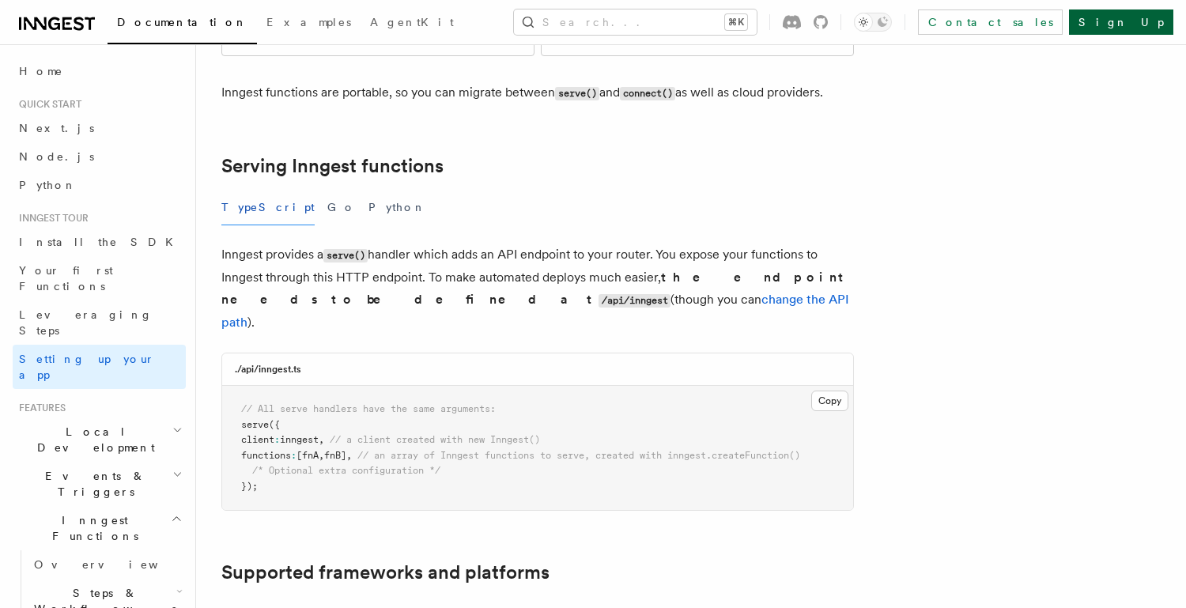
click at [1141, 26] on link "Sign Up" at bounding box center [1121, 21] width 104 height 25
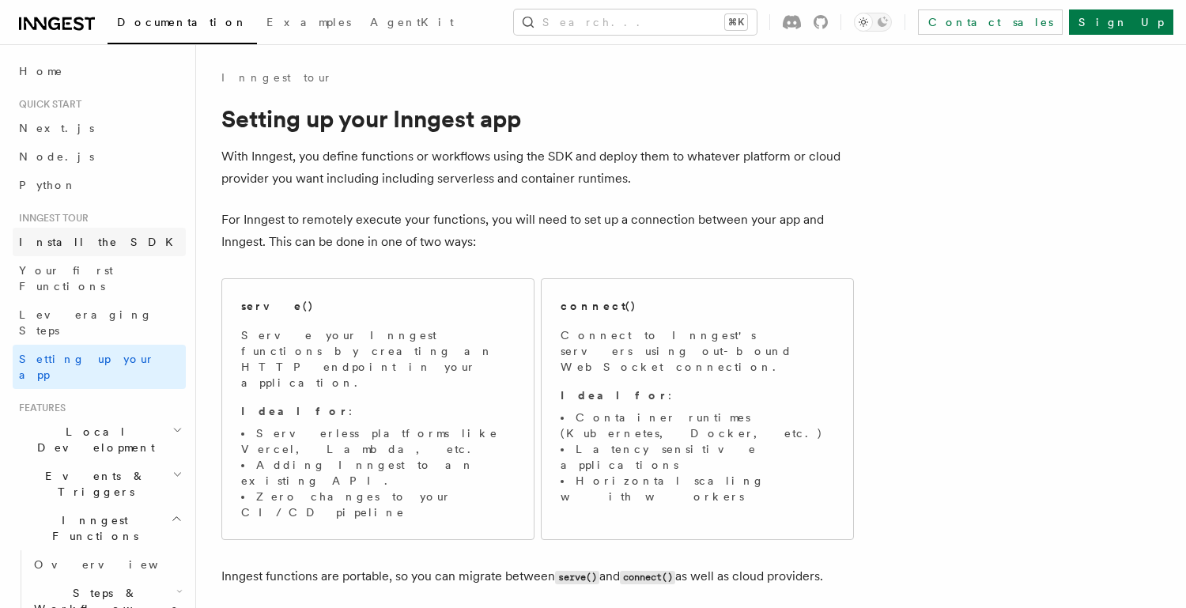
click at [89, 250] on link "Install the SDK" at bounding box center [99, 242] width 173 height 28
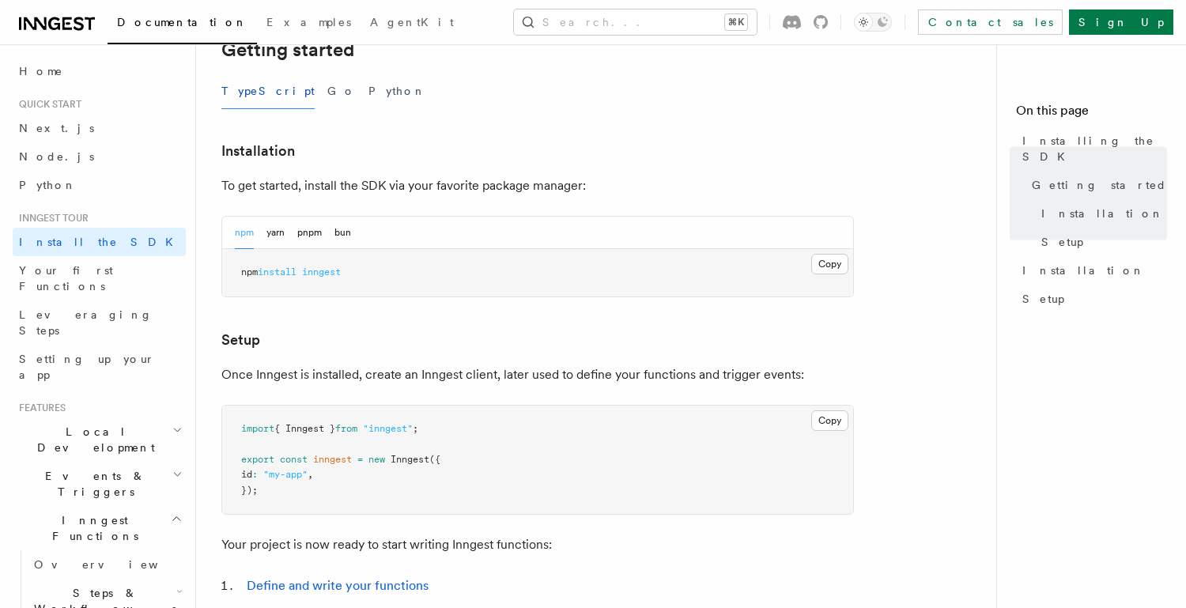
scroll to position [354, 0]
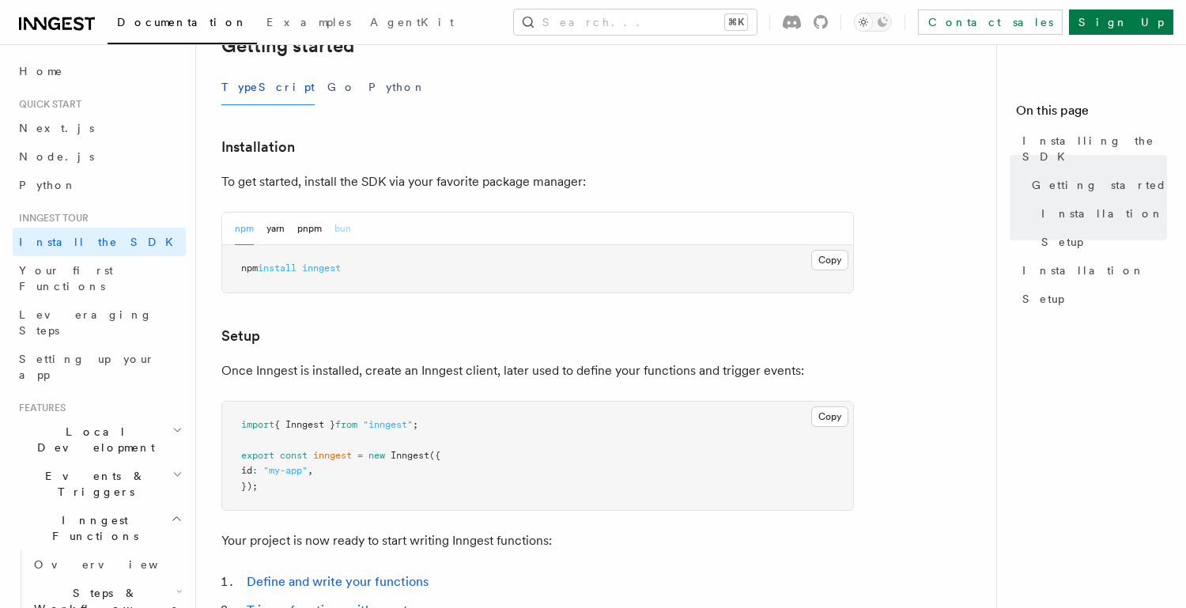
click at [339, 228] on button "bun" at bounding box center [342, 229] width 17 height 32
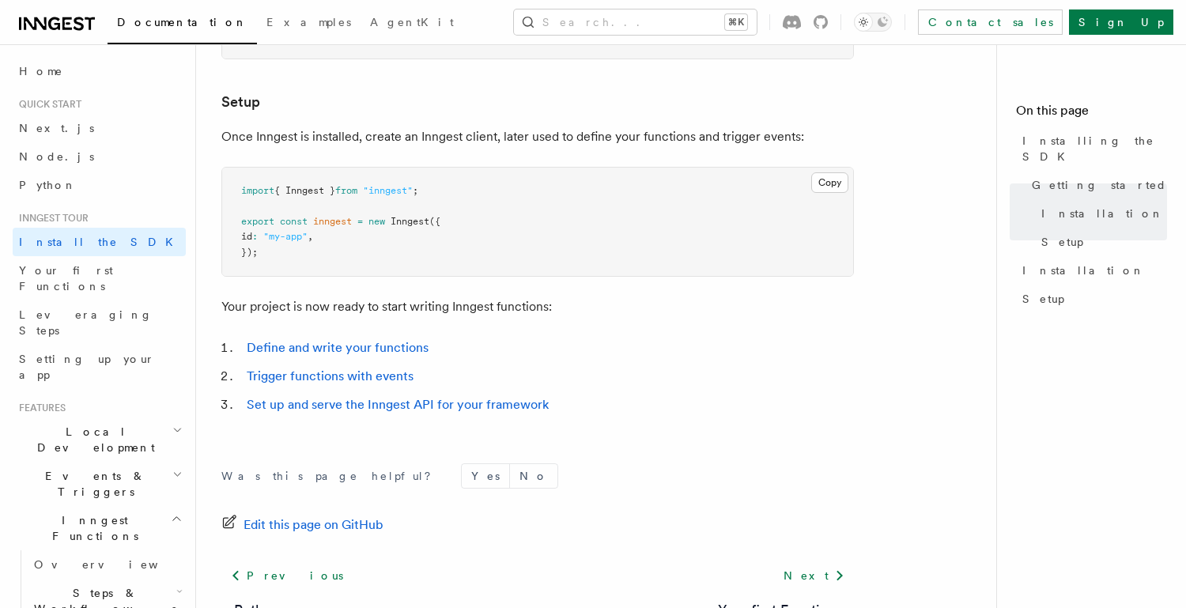
scroll to position [615, 0]
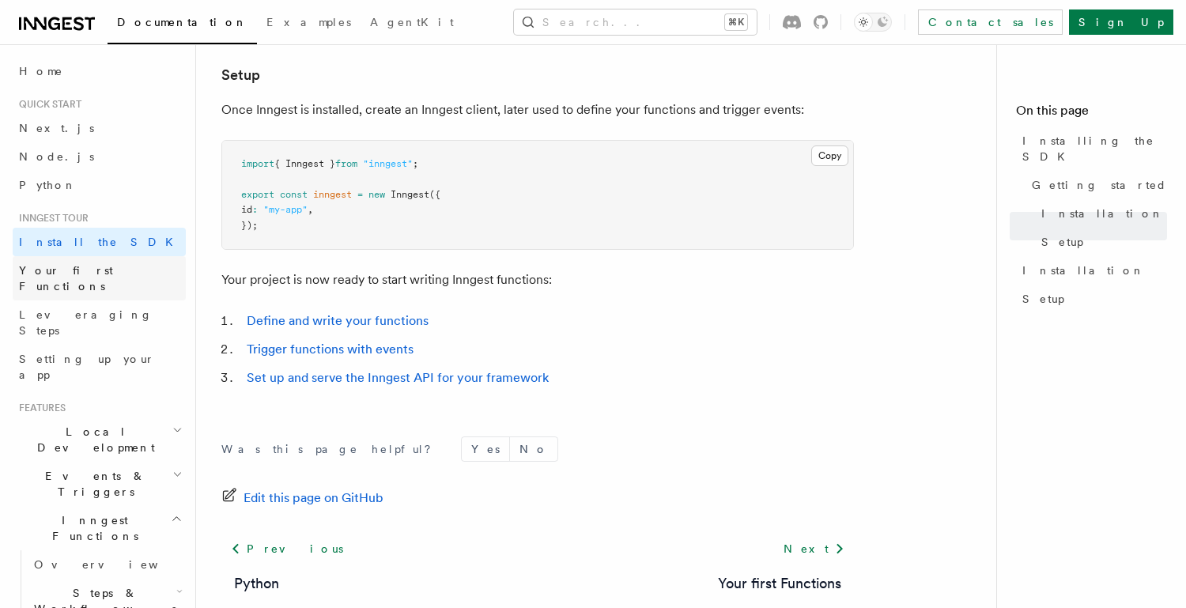
click at [112, 270] on span "Your first Functions" at bounding box center [66, 278] width 94 height 28
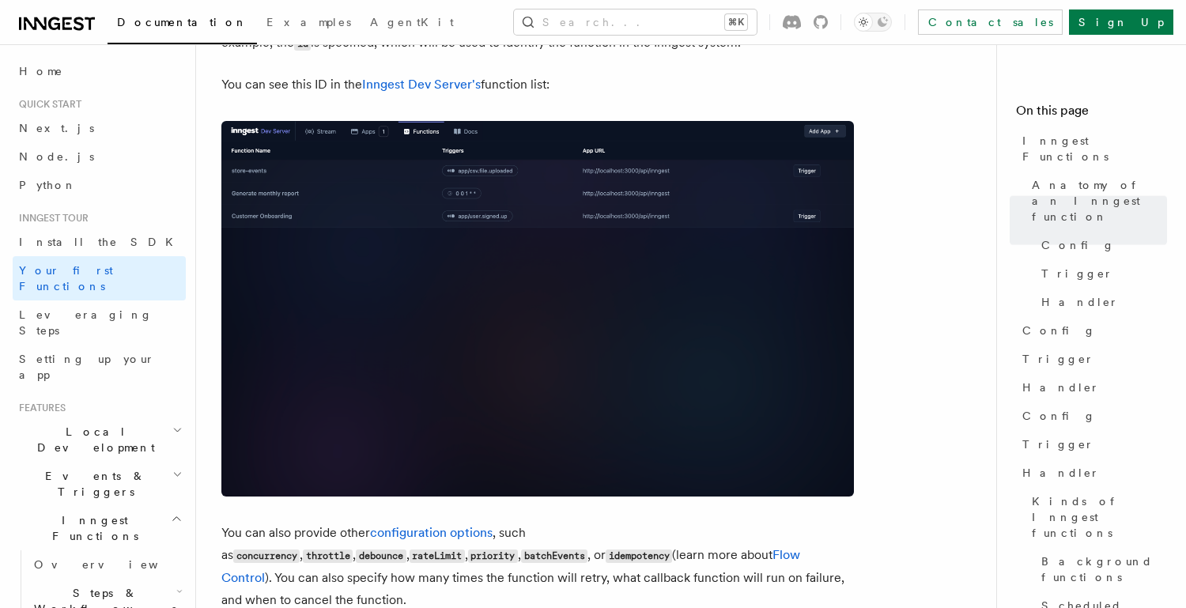
scroll to position [1069, 0]
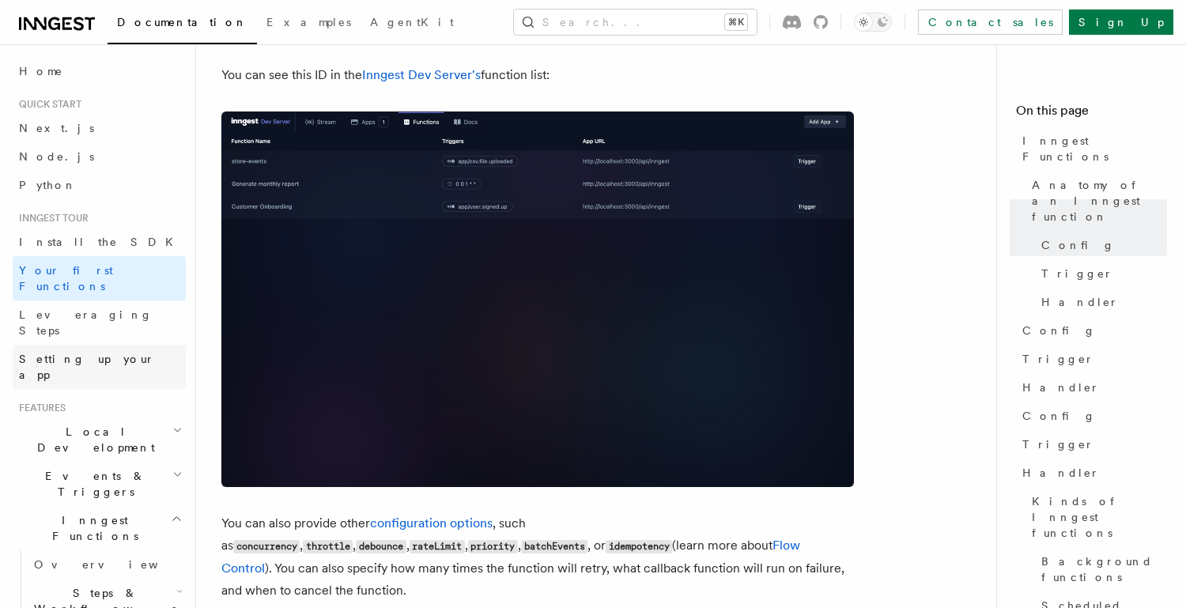
click at [136, 345] on link "Setting up your app" at bounding box center [99, 367] width 173 height 44
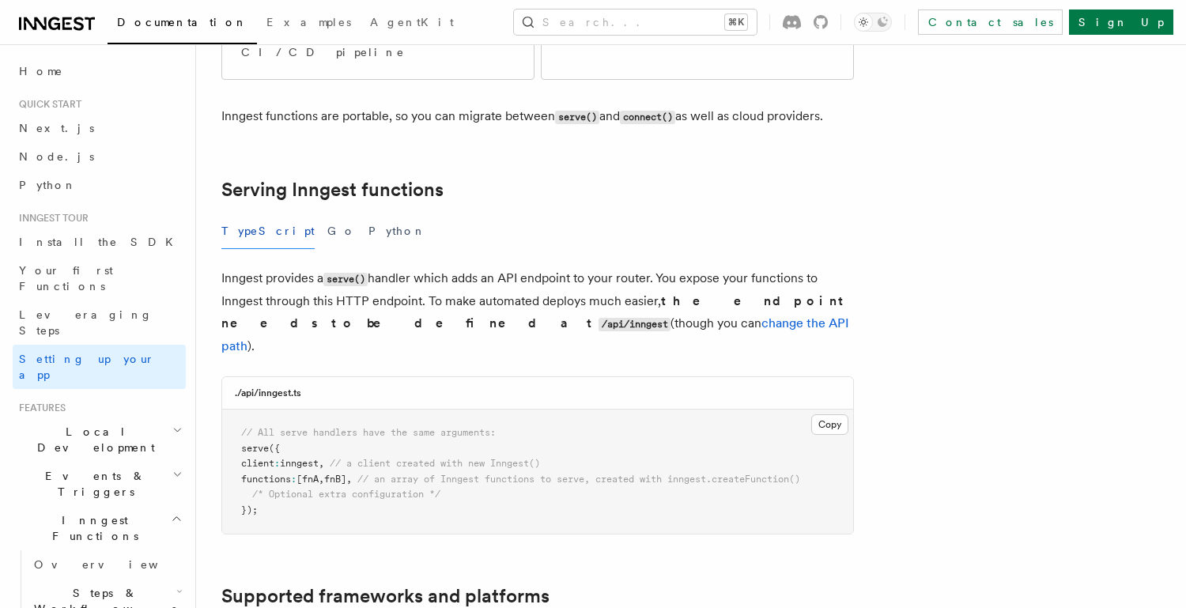
scroll to position [462, 0]
click at [193, 182] on icon at bounding box center [195, 190] width 16 height 16
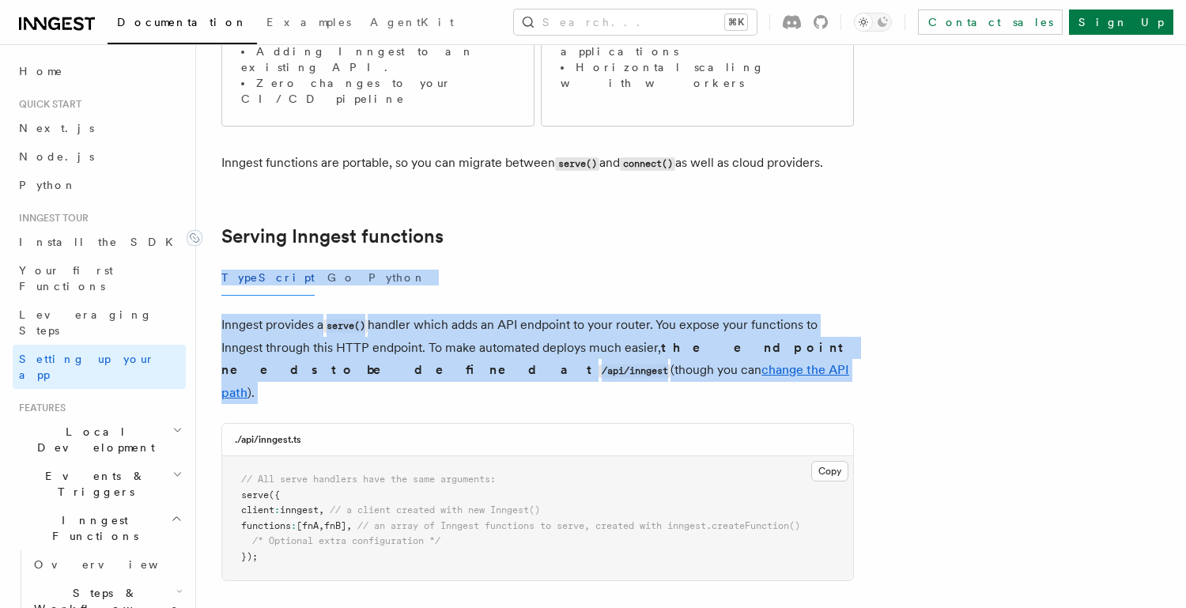
scroll to position [416, 0]
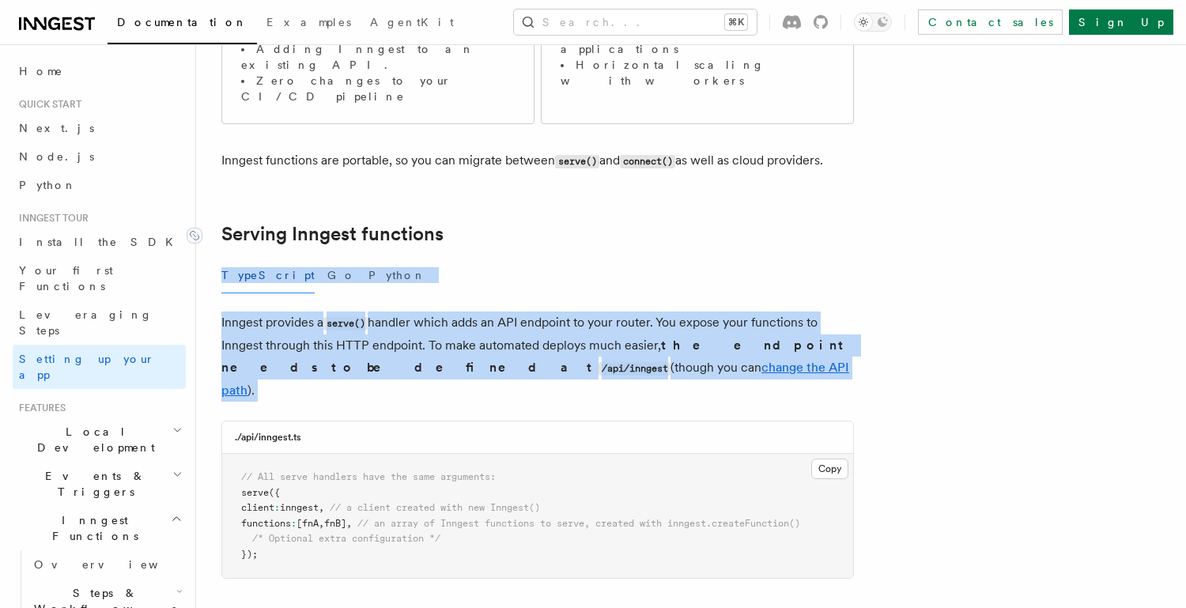
drag, startPoint x: 213, startPoint y: 214, endPoint x: 401, endPoint y: 303, distance: 207.2
click at [368, 258] on button "Python" at bounding box center [397, 276] width 58 height 36
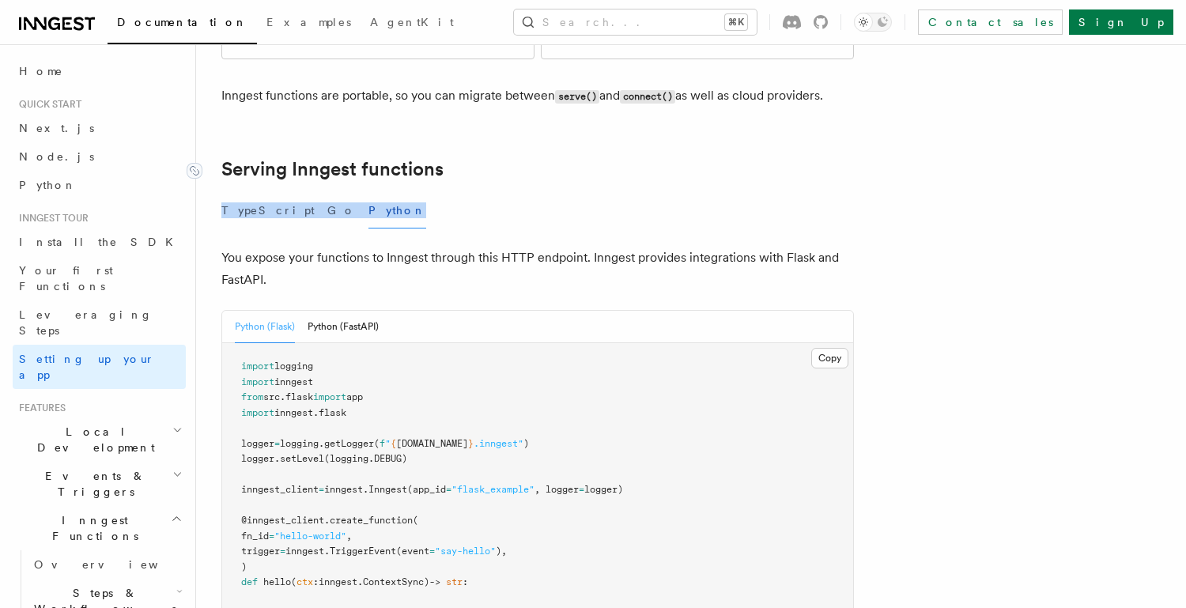
scroll to position [484, 0]
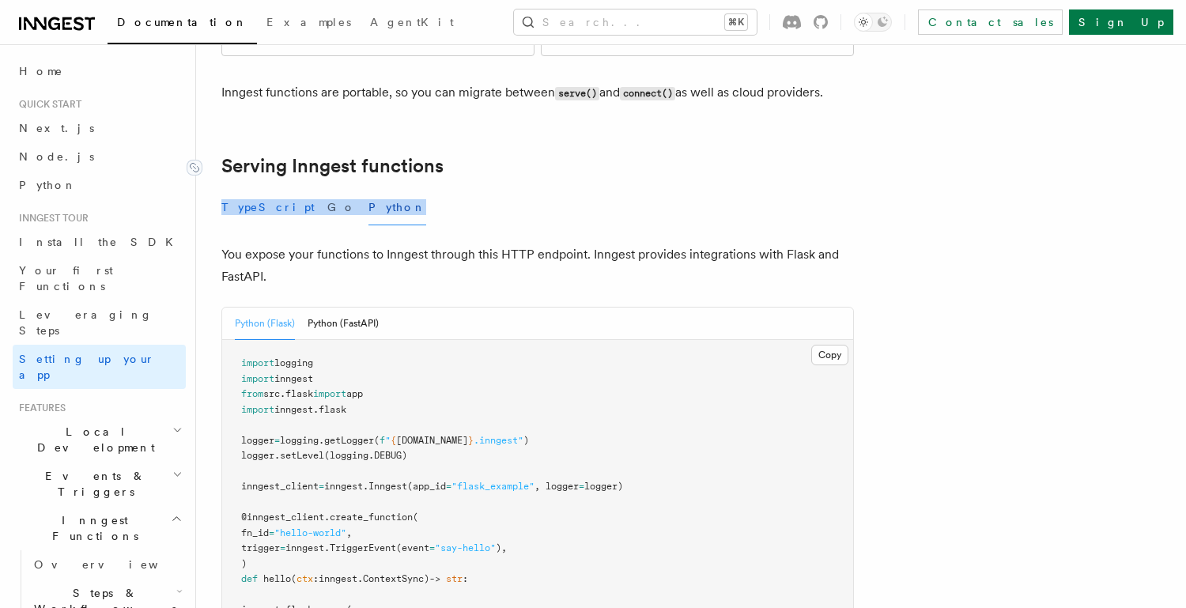
click at [240, 190] on button "TypeScript" at bounding box center [267, 208] width 93 height 36
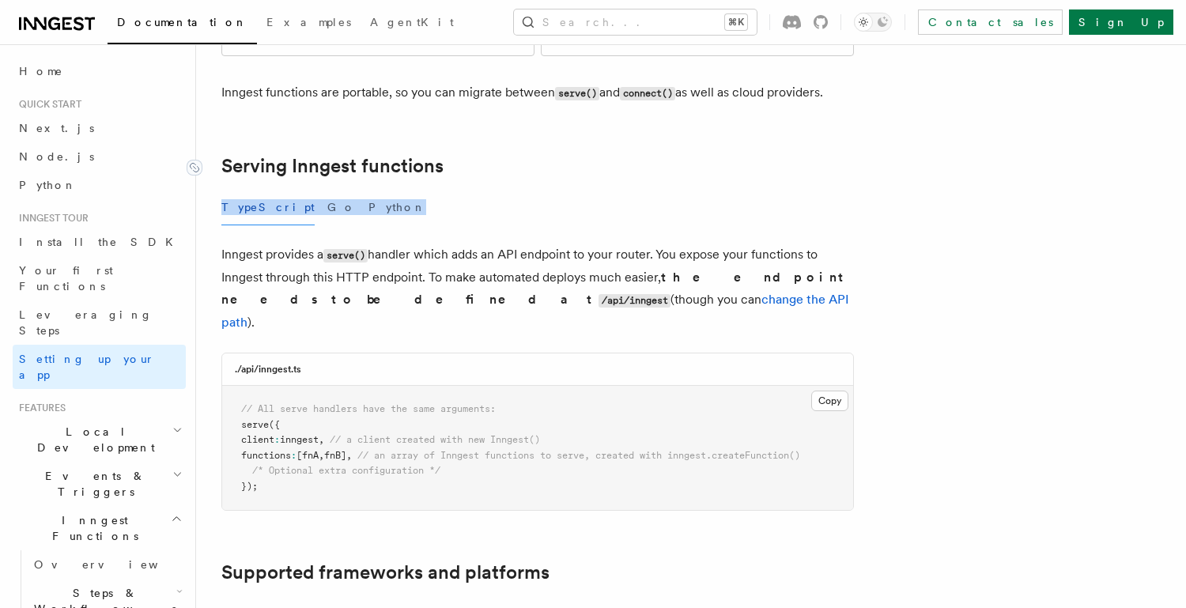
click at [285, 155] on link "Serving Inngest functions" at bounding box center [332, 166] width 222 height 22
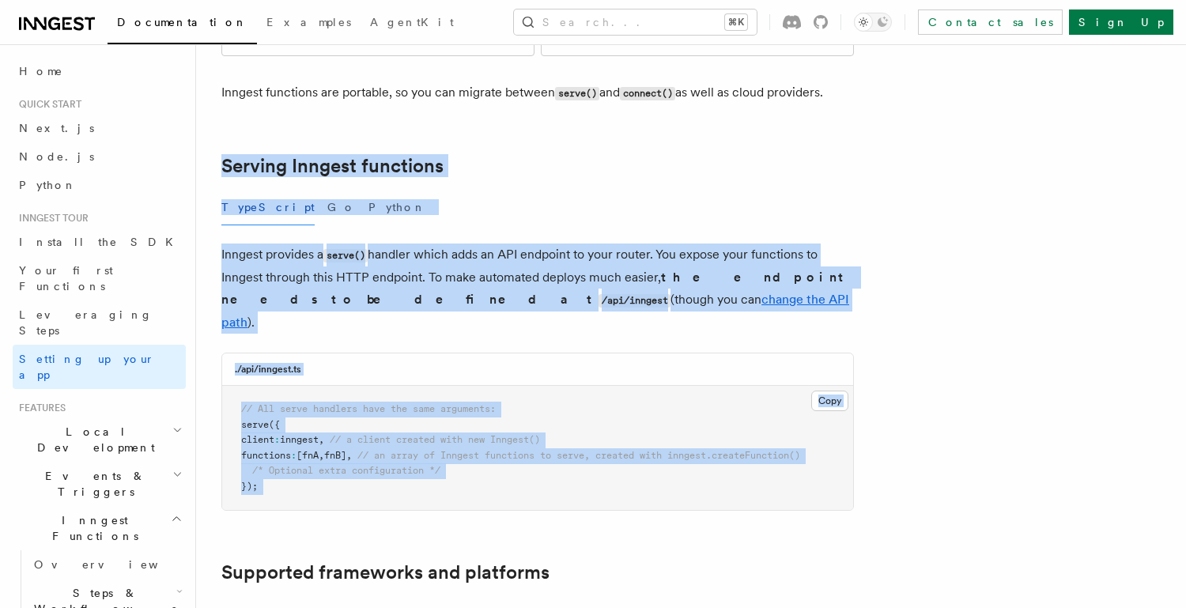
drag, startPoint x: 199, startPoint y: 57, endPoint x: 847, endPoint y: 428, distance: 746.7
copy article "Serving Inngest functions TypeScript Go Python Inngest provides a serve() handl…"
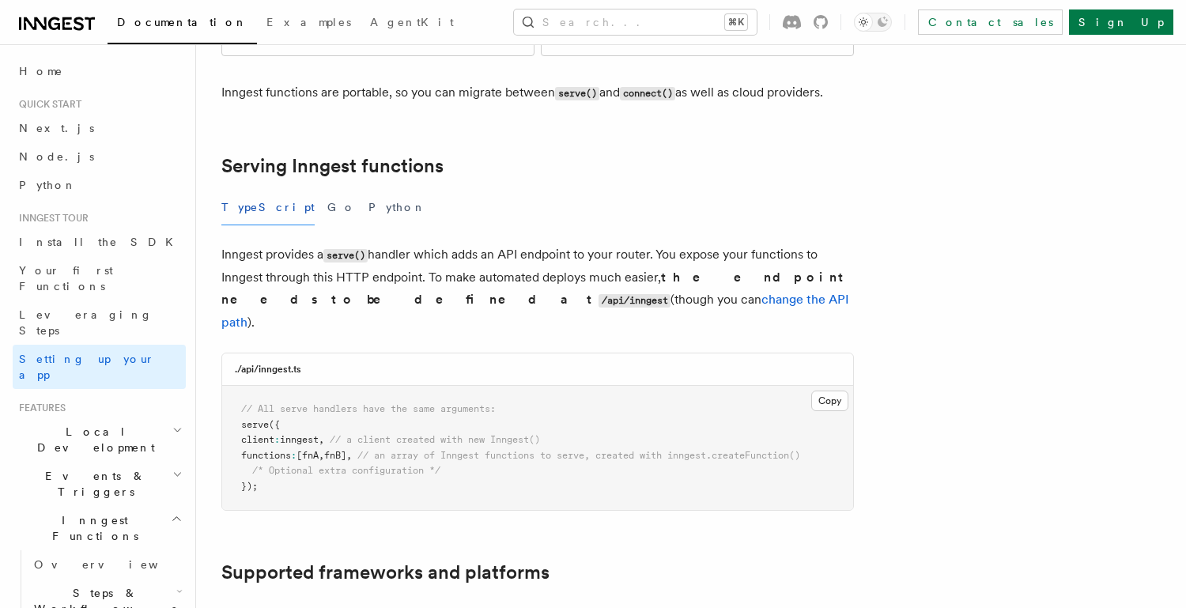
click at [447, 292] on link "change the API path" at bounding box center [535, 311] width 628 height 38
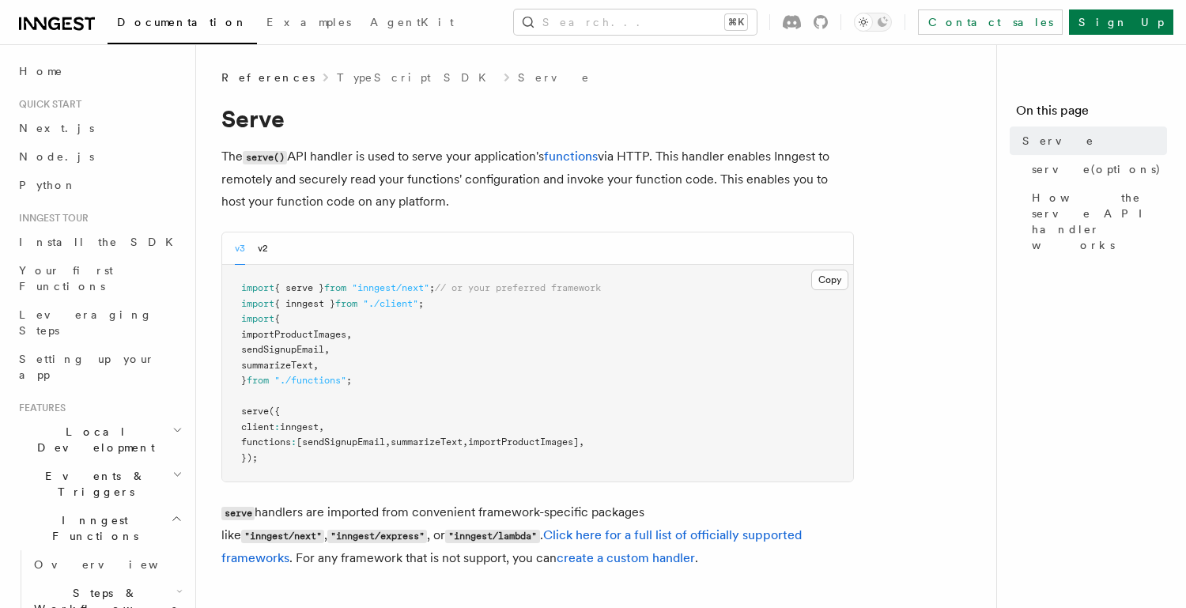
click at [470, 207] on p "The serve() API handler is used to serve your application's functions via HTTP.…" at bounding box center [537, 178] width 632 height 67
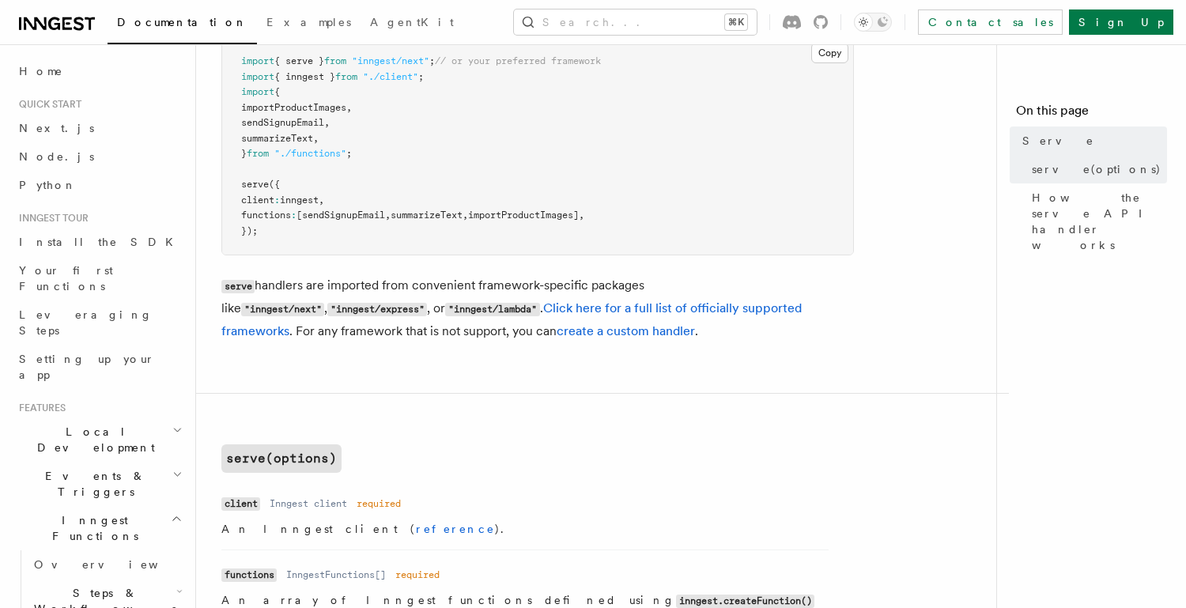
scroll to position [238, 0]
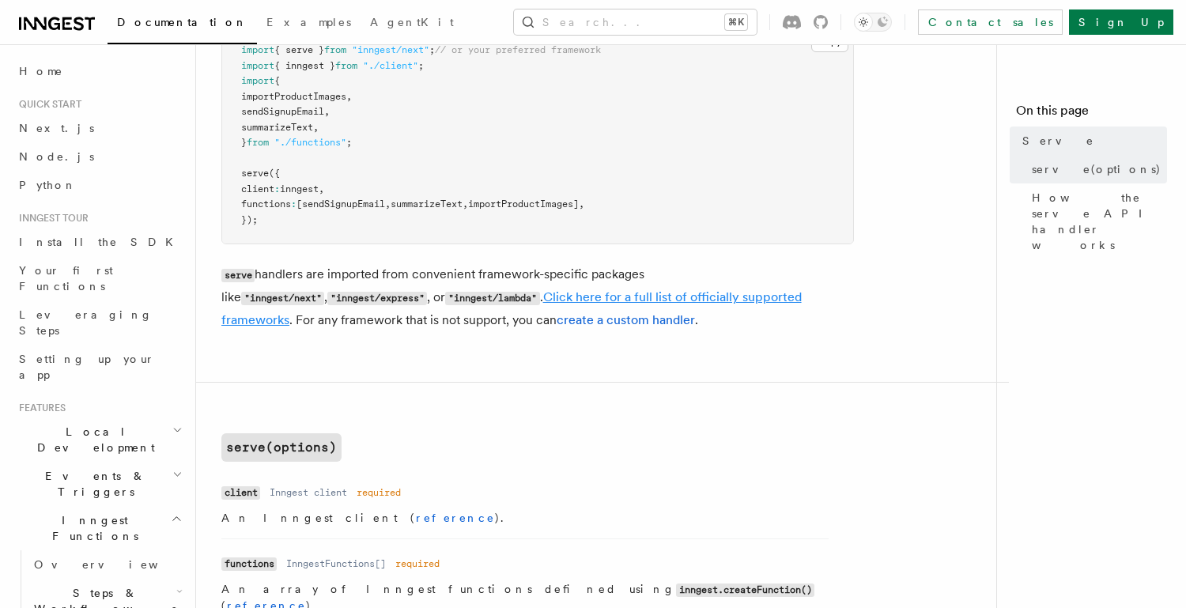
click at [604, 299] on link "Click here for a full list of officially supported frameworks" at bounding box center [511, 308] width 580 height 38
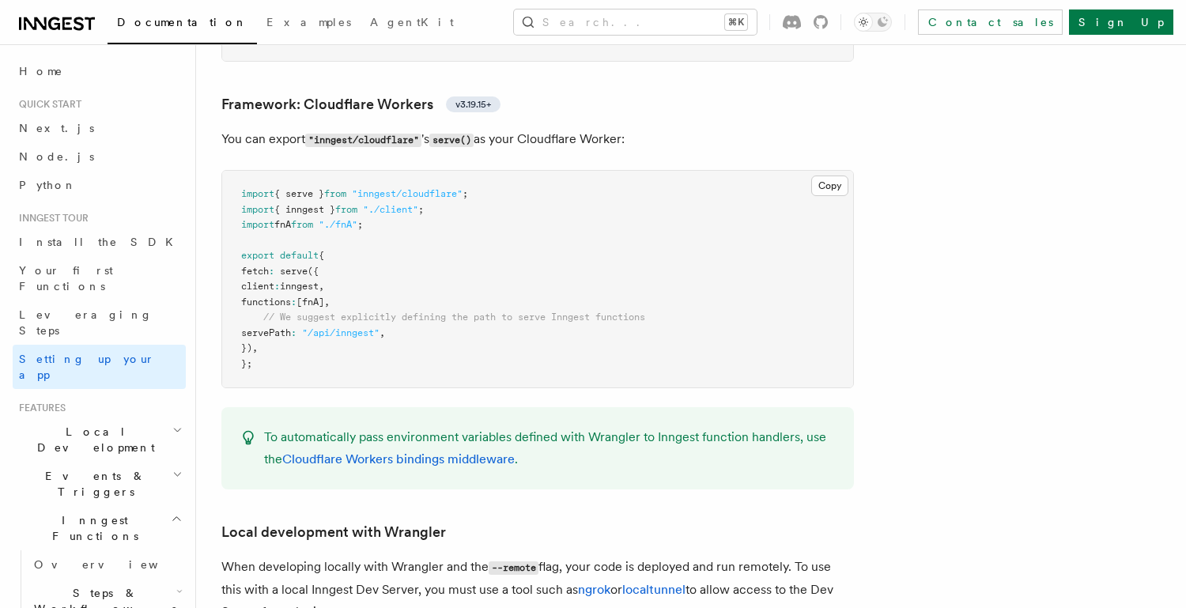
scroll to position [693, 0]
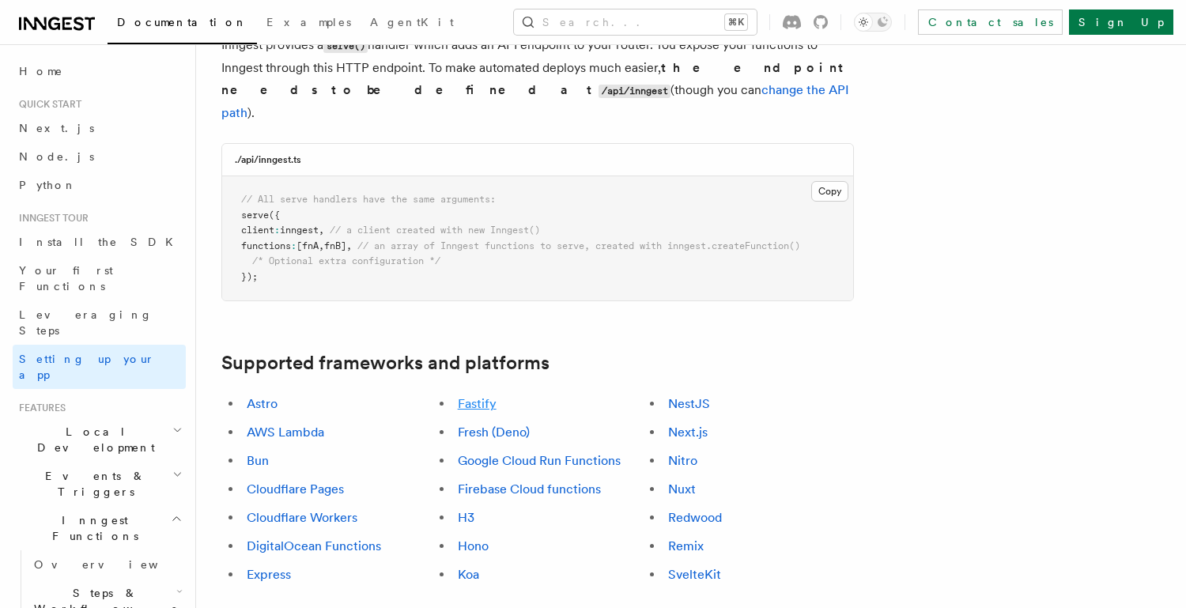
click at [477, 396] on link "Fastify" at bounding box center [477, 403] width 39 height 15
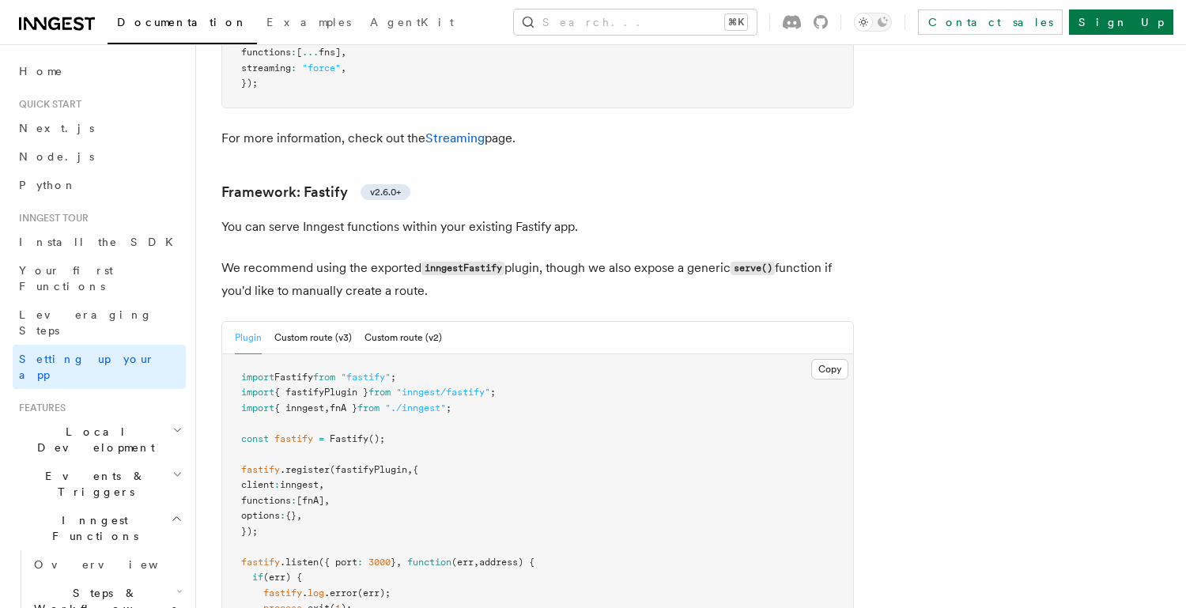
scroll to position [4850, 0]
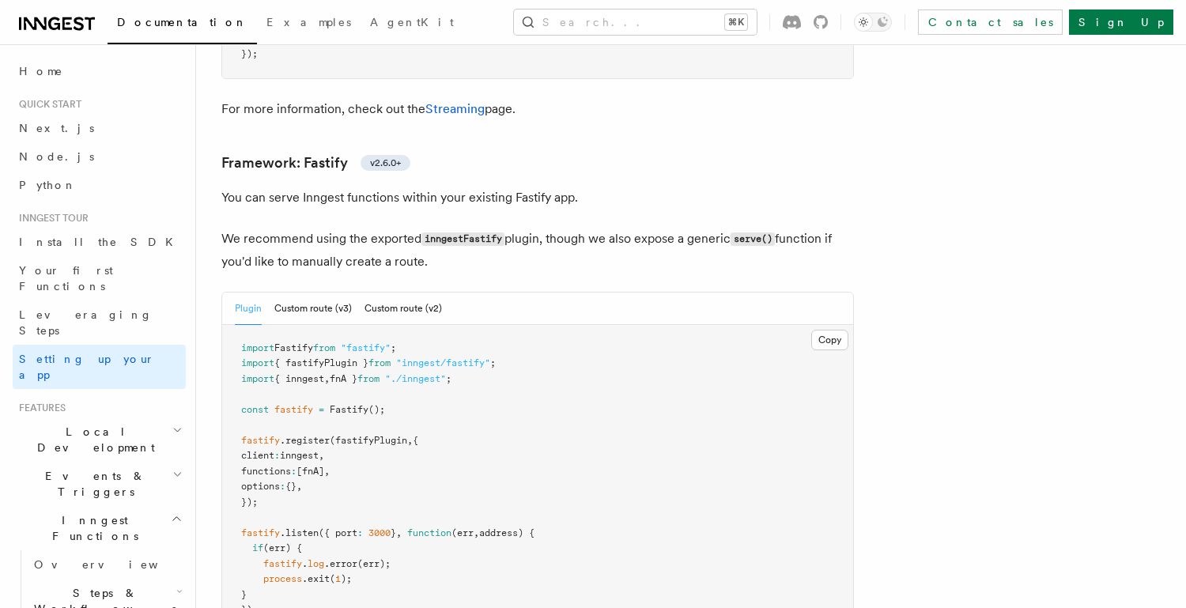
click at [548, 228] on p "We recommend using the exported inngestFastify plugin, though we also expose a …" at bounding box center [537, 250] width 632 height 45
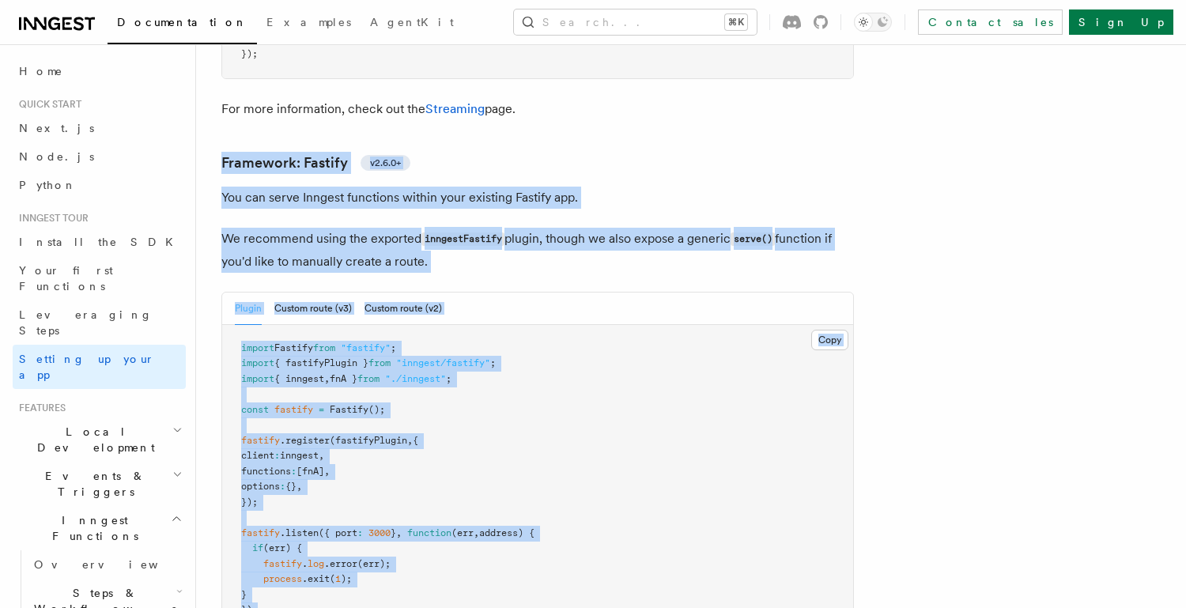
drag, startPoint x: 206, startPoint y: 62, endPoint x: 460, endPoint y: 539, distance: 540.3
copy article "Framework: Fastify v2.6.0+ You can serve Inngest functions within your existing…"
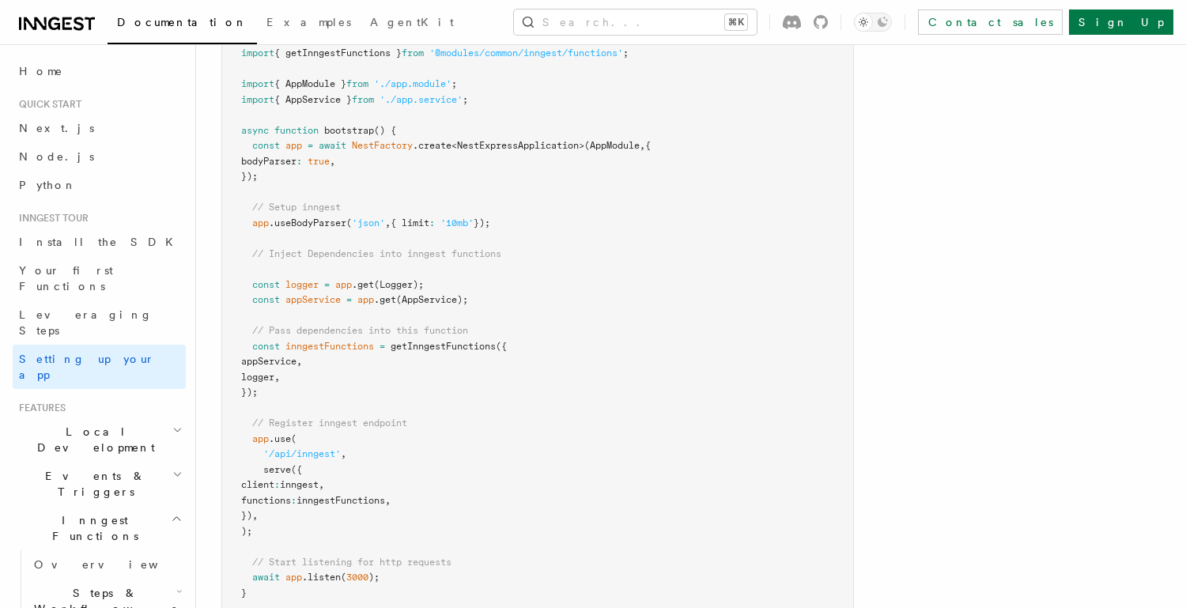
scroll to position [9100, 0]
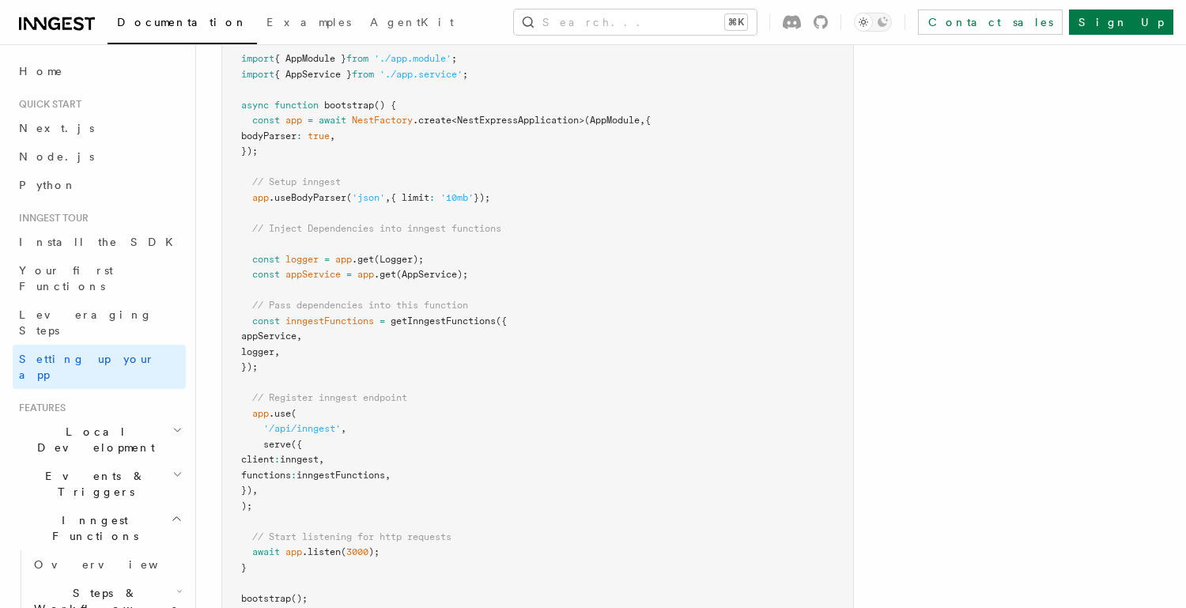
click at [387, 383] on pre "import { Logger } from '@nestjs/common' ; import { NestFactory } from '@nestjs/…" at bounding box center [537, 267] width 631 height 710
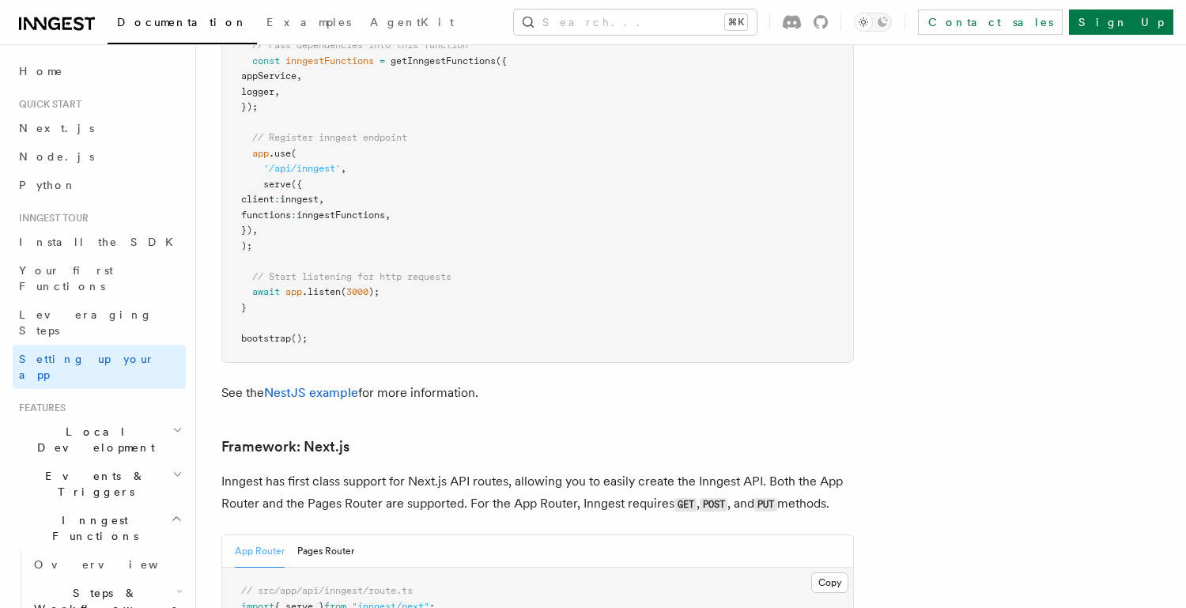
scroll to position [9367, 0]
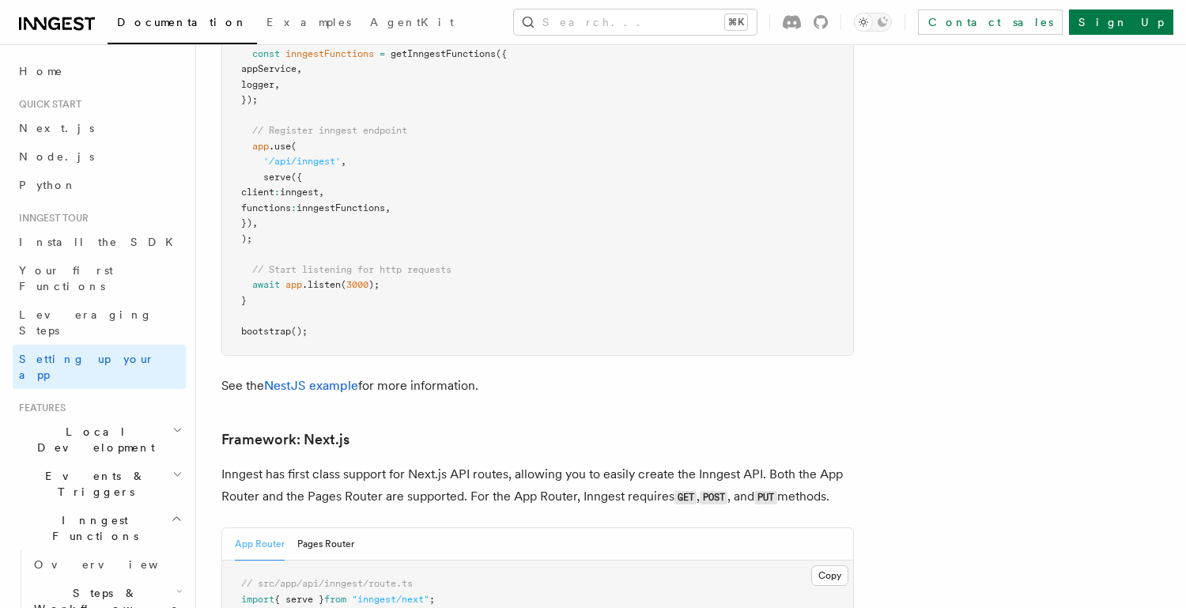
click at [67, 424] on span "Local Development" at bounding box center [93, 440] width 160 height 32
click at [65, 470] on span "Overview" at bounding box center [115, 476] width 163 height 13
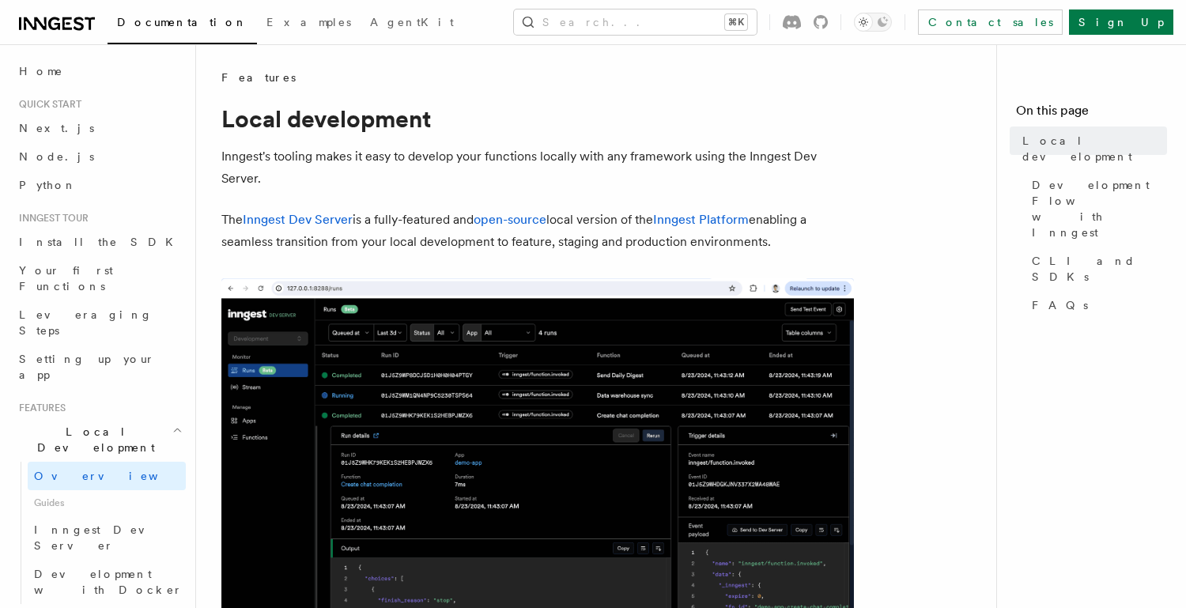
click at [319, 157] on p "Inngest's tooling makes it easy to develop your functions locally with any fram…" at bounding box center [537, 167] width 632 height 44
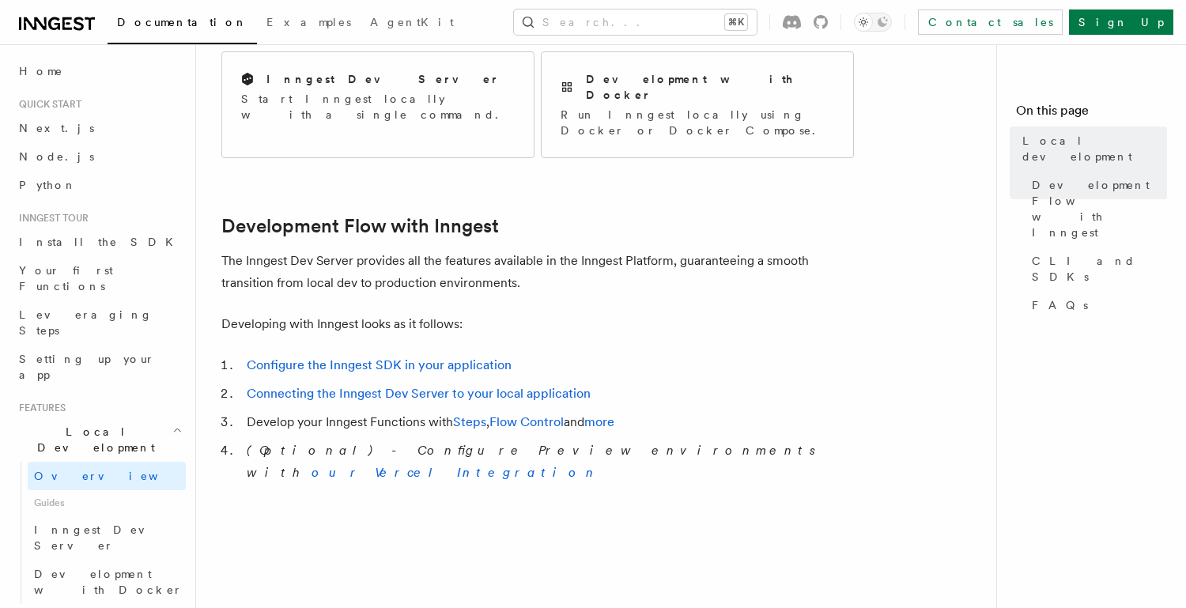
scroll to position [673, 0]
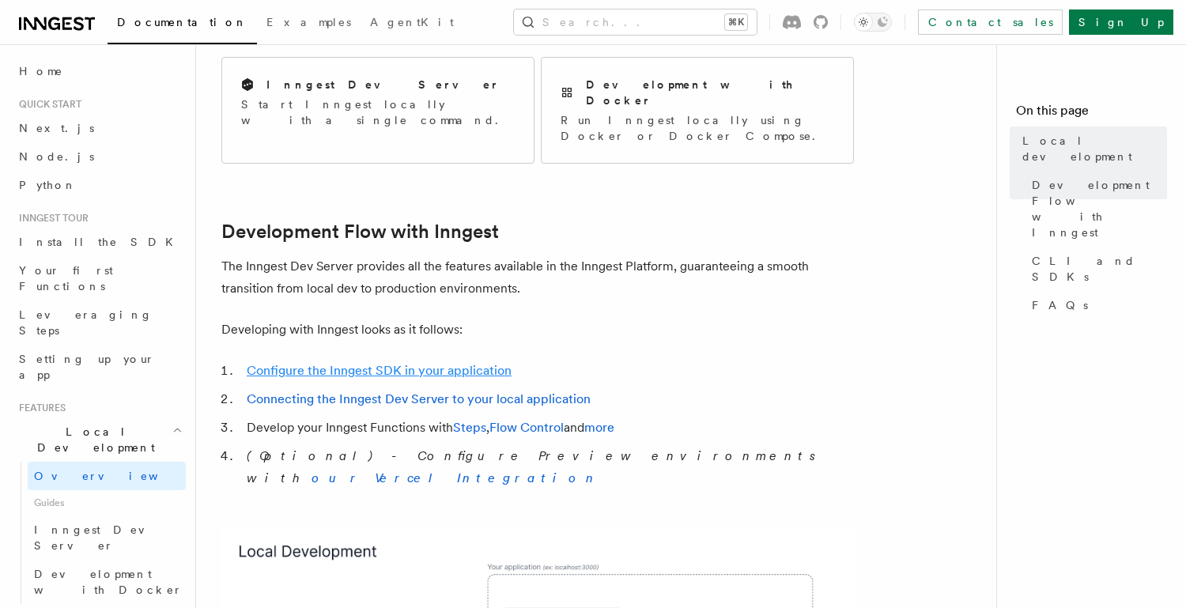
click at [338, 363] on link "Configure the Inngest SDK in your application" at bounding box center [379, 370] width 265 height 15
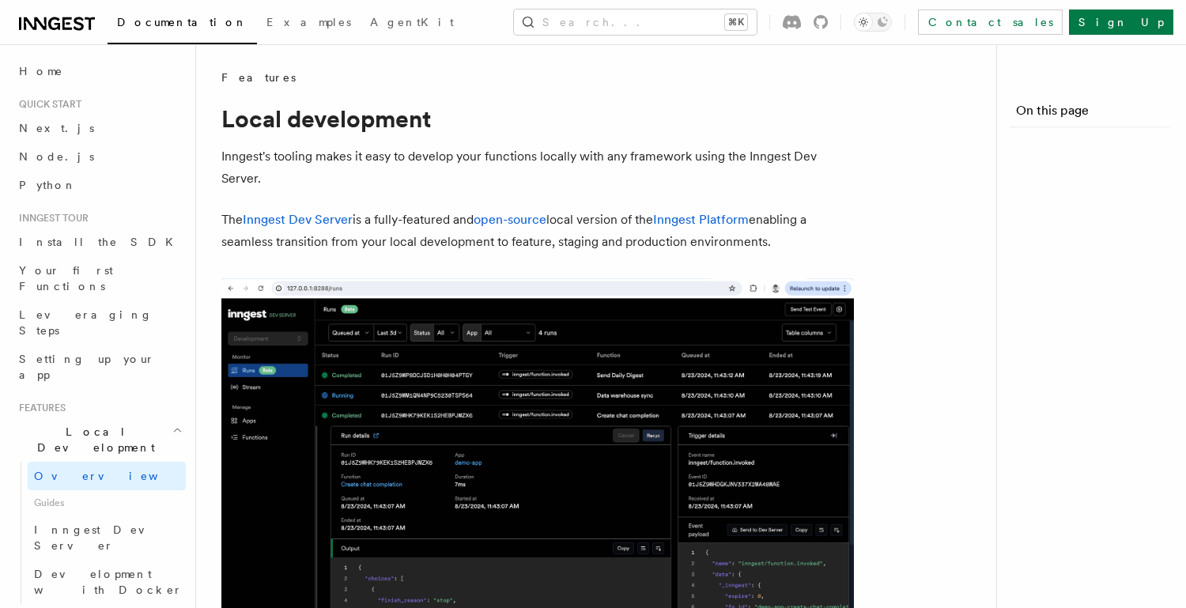
scroll to position [673, 0]
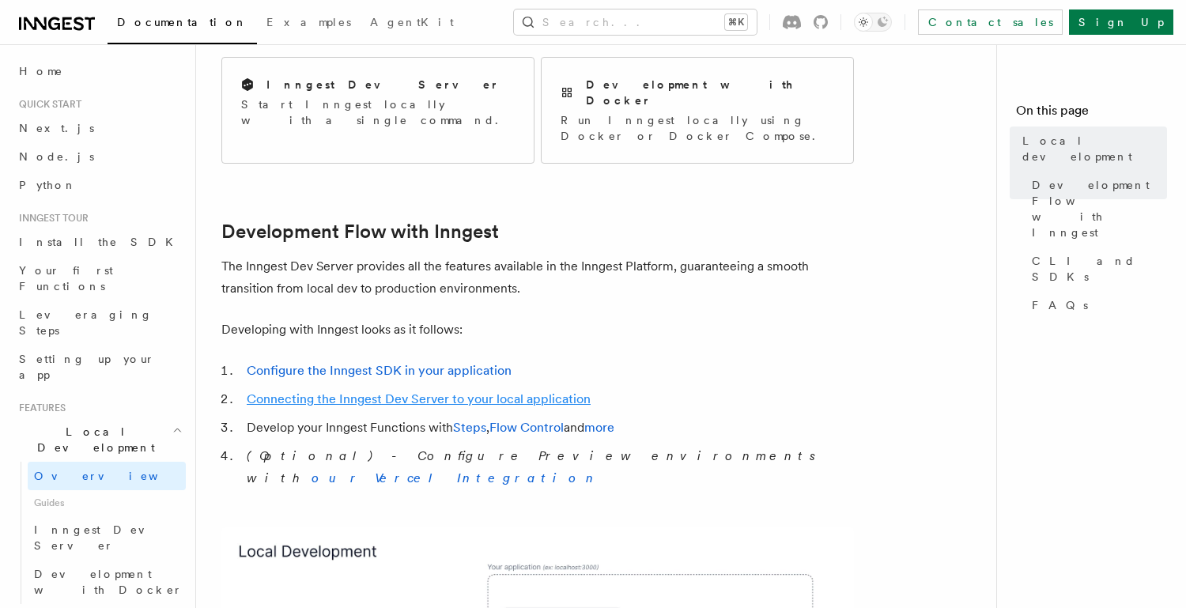
click at [341, 391] on link "Connecting the Inngest Dev Server to your local application" at bounding box center [419, 398] width 344 height 15
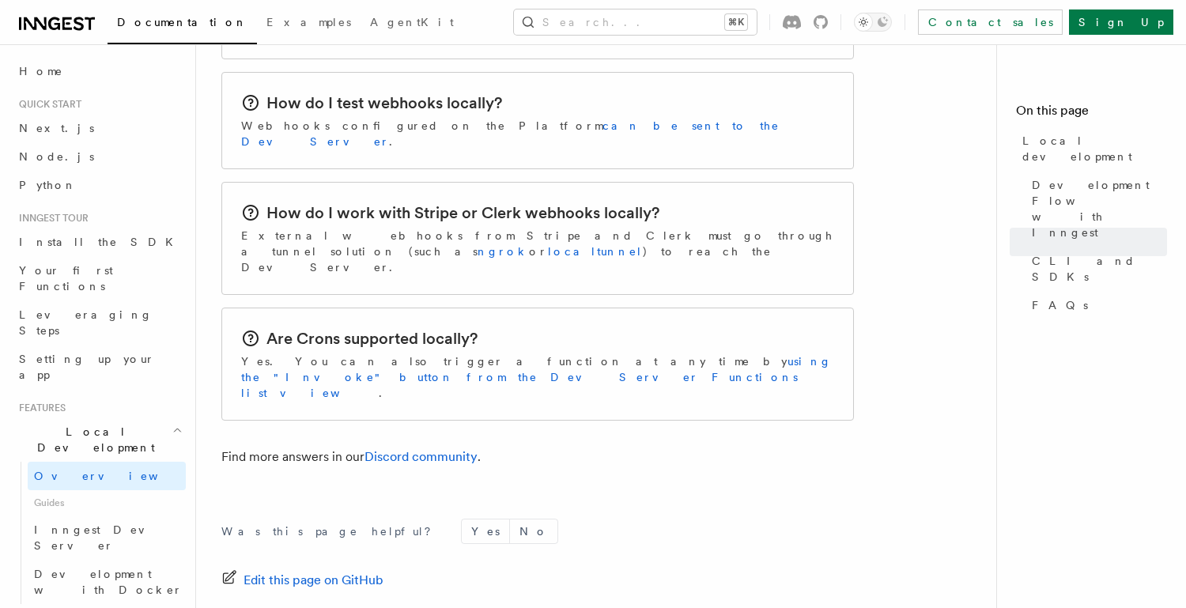
scroll to position [2635, 0]
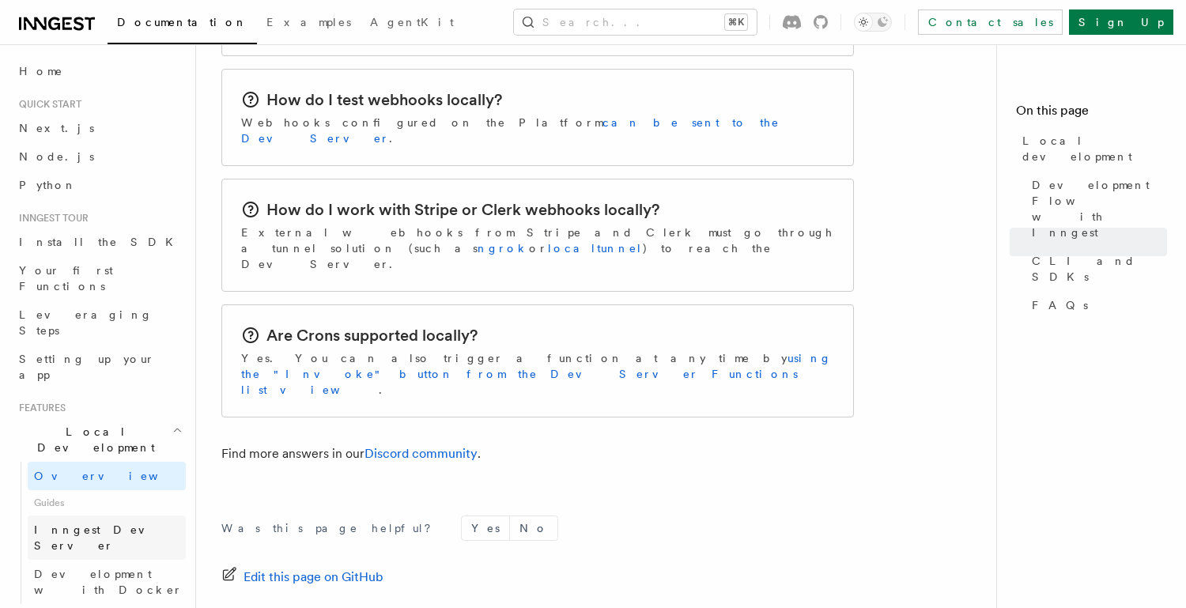
click at [161, 515] on link "Inngest Dev Server" at bounding box center [107, 537] width 158 height 44
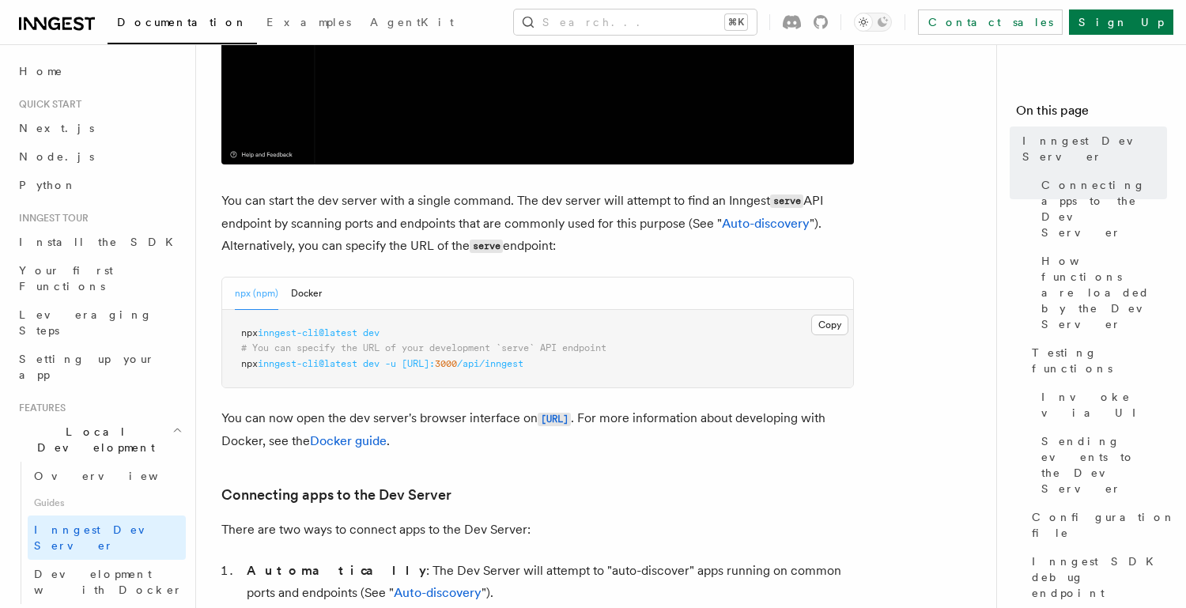
scroll to position [538, 0]
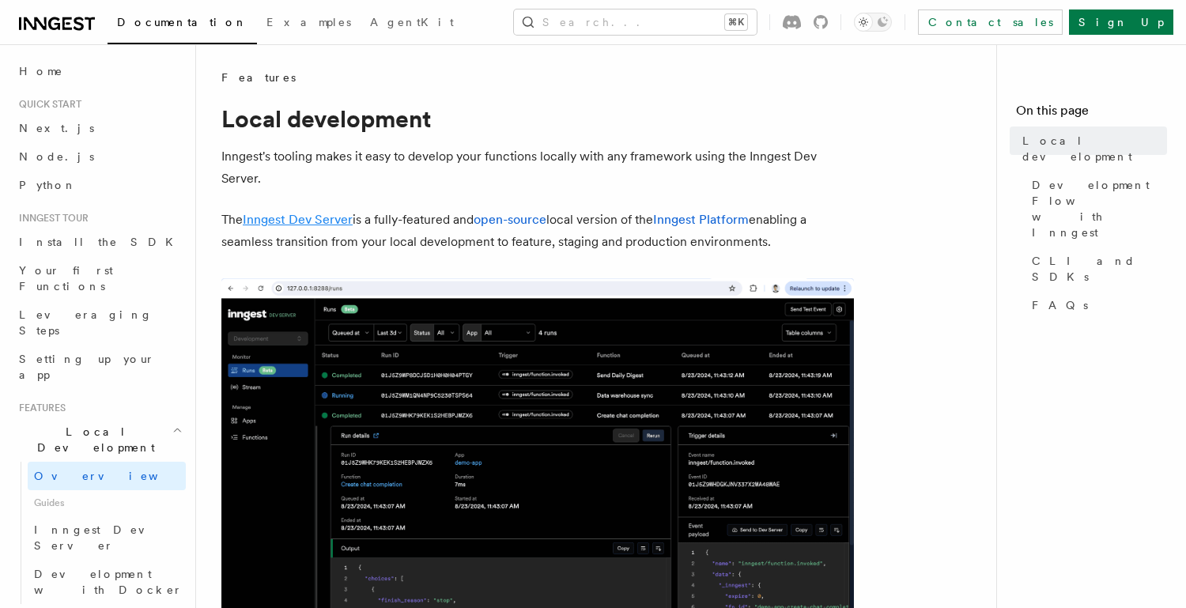
click at [319, 217] on link "Inngest Dev Server" at bounding box center [298, 219] width 110 height 15
